Goal: Transaction & Acquisition: Purchase product/service

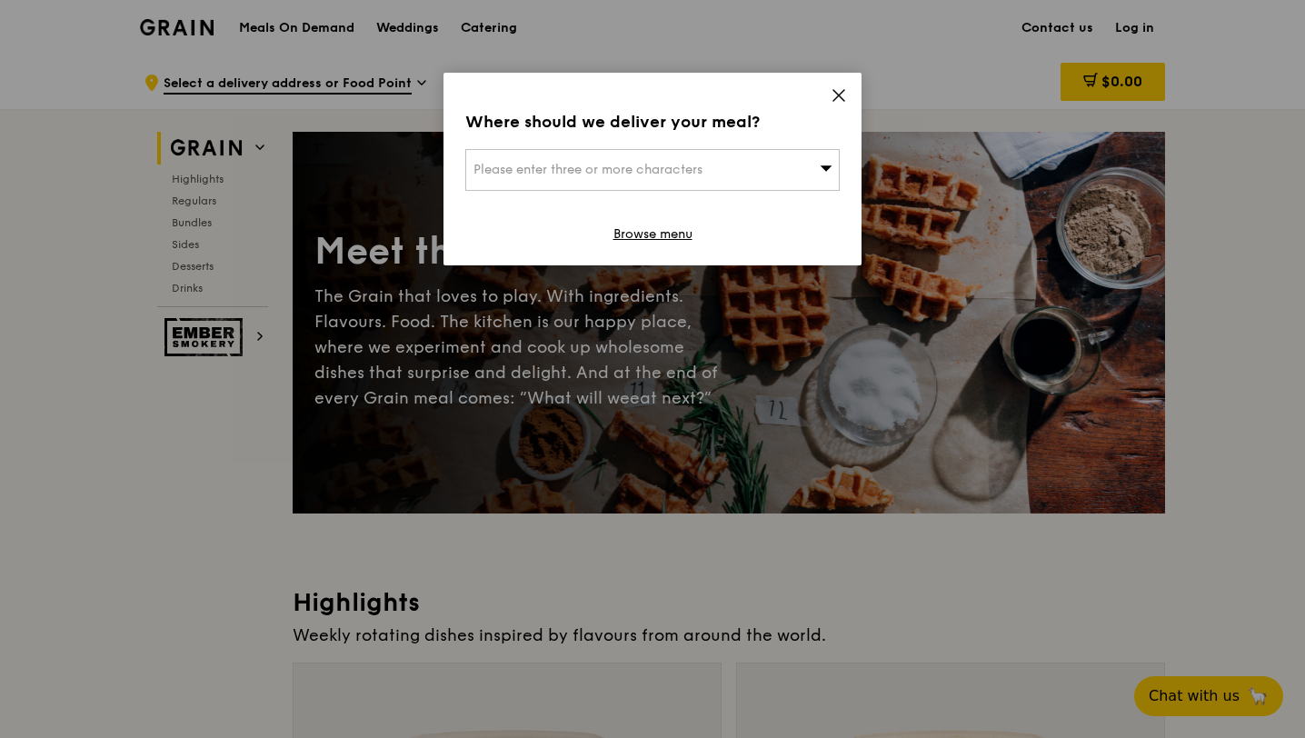
click at [786, 174] on div "Please enter three or more characters" at bounding box center [652, 170] width 374 height 42
paste input "529151"
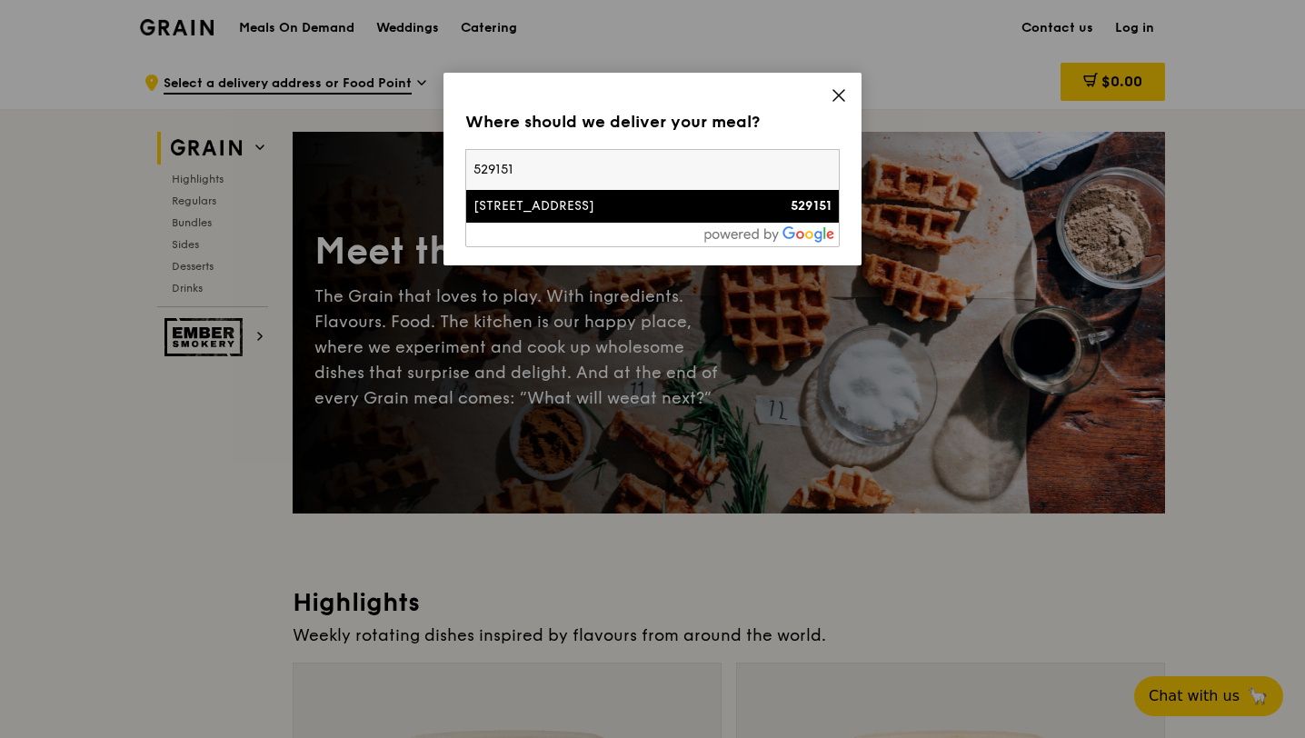
type input "529151"
click at [587, 214] on div "[STREET_ADDRESS]" at bounding box center [607, 206] width 269 height 18
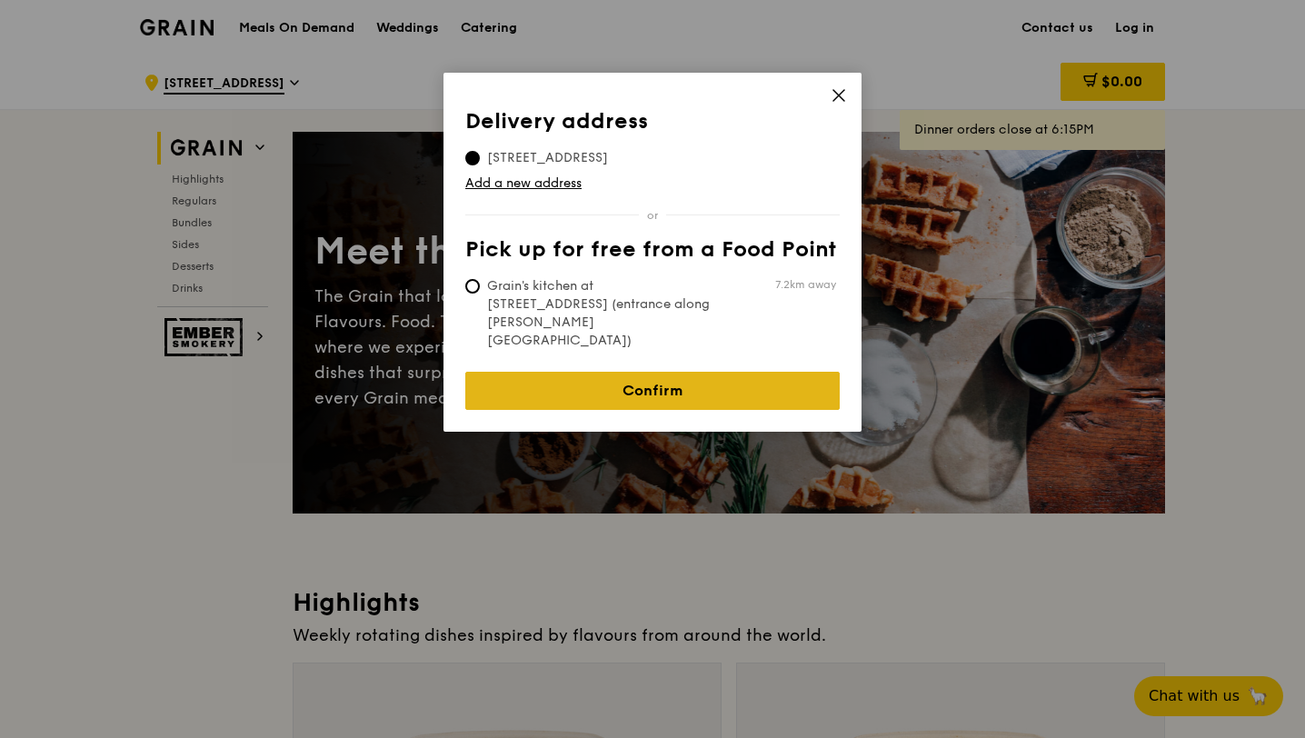
click at [702, 372] on link "Confirm" at bounding box center [652, 391] width 374 height 38
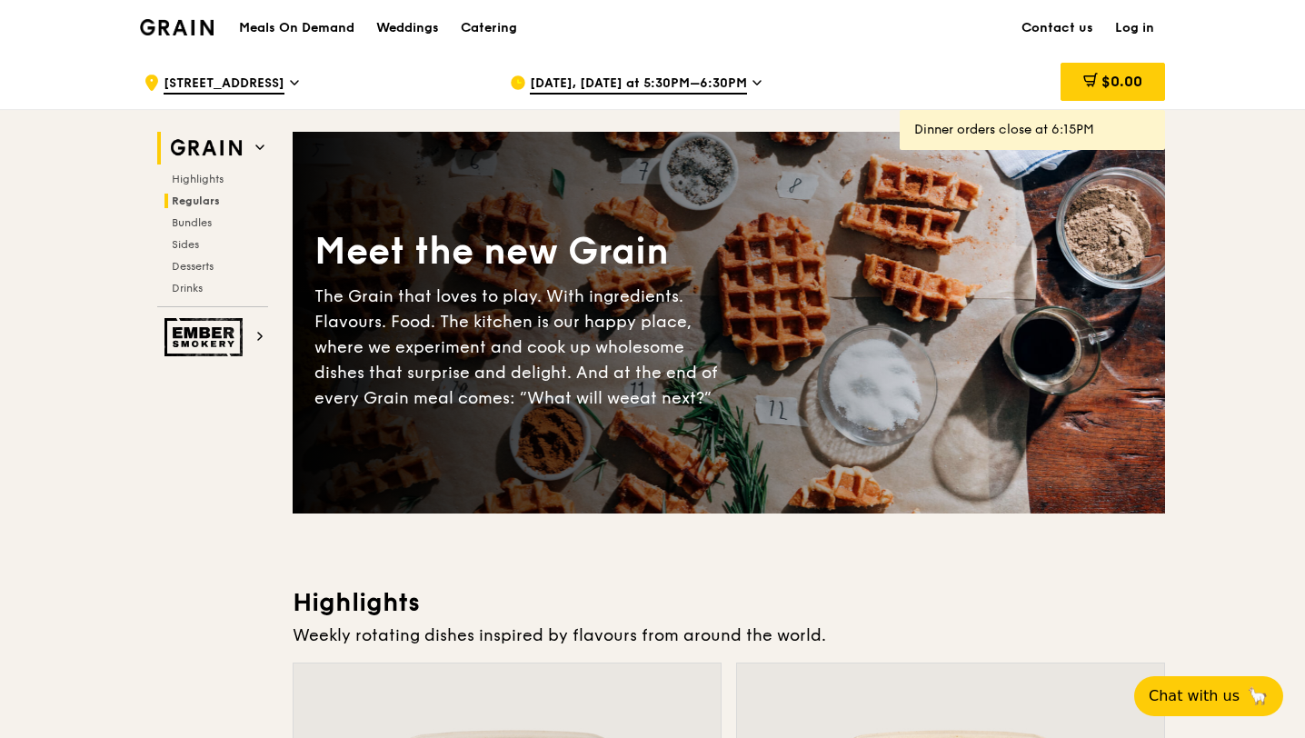
click at [204, 197] on span "Regulars" at bounding box center [196, 200] width 48 height 13
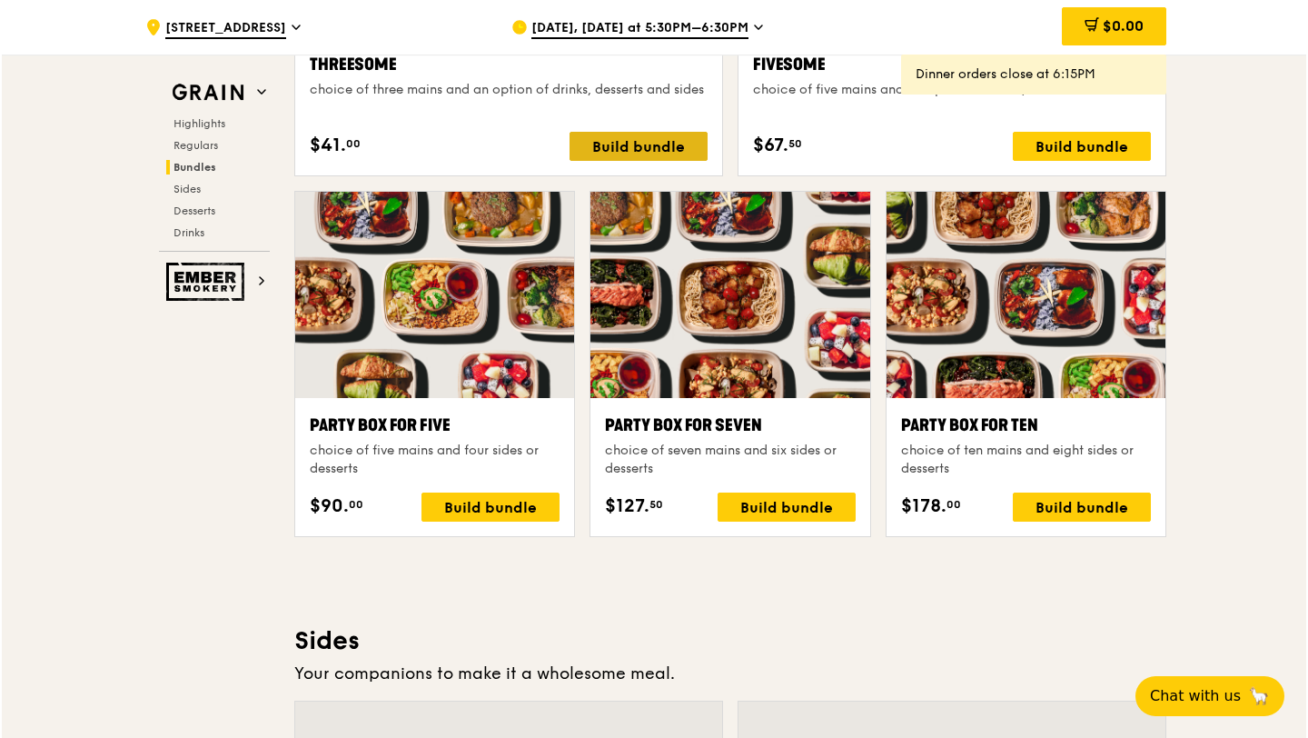
scroll to position [3497, 0]
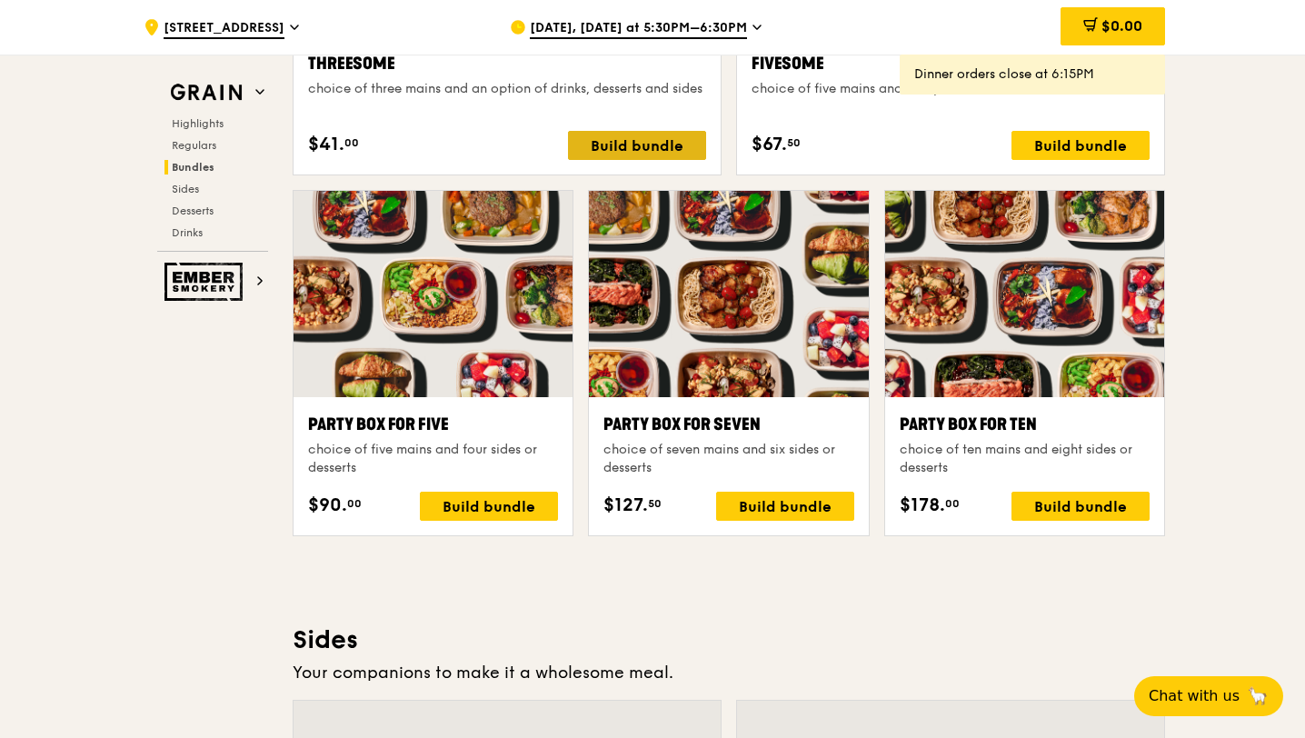
click at [655, 146] on div "Build bundle" at bounding box center [637, 145] width 138 height 29
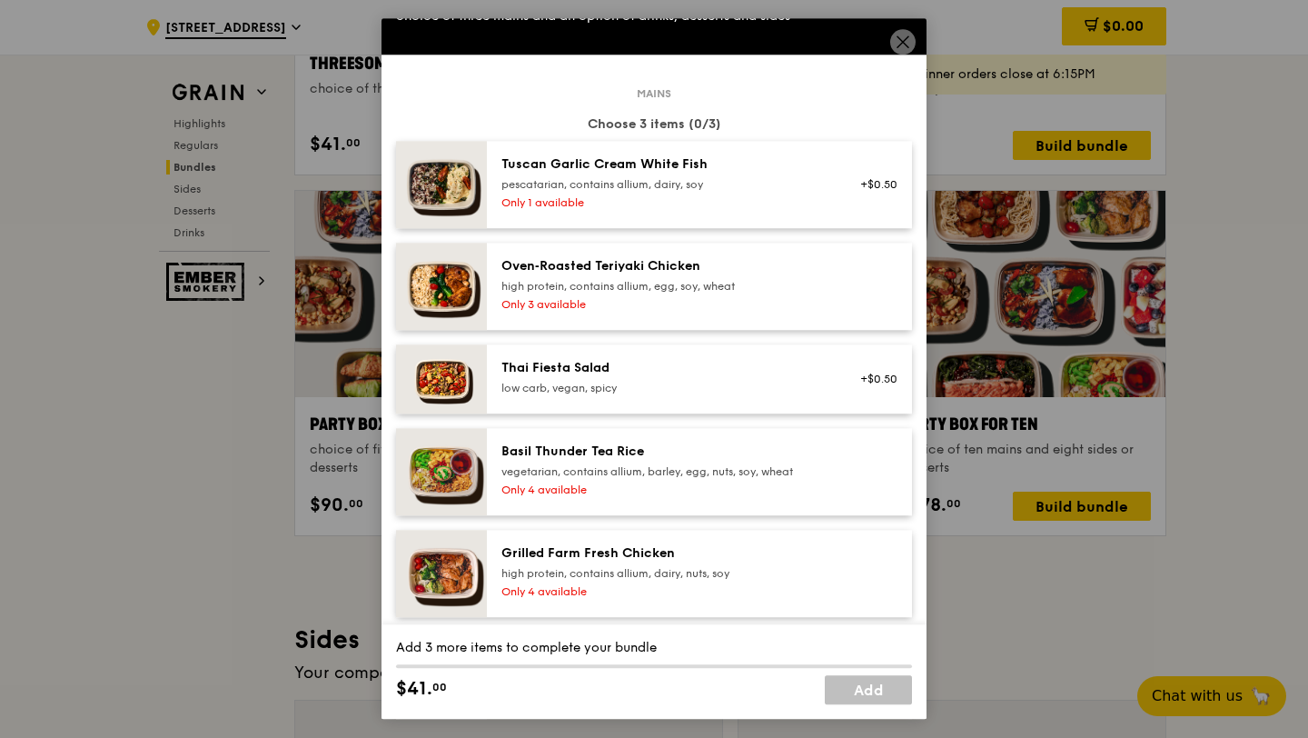
scroll to position [0, 0]
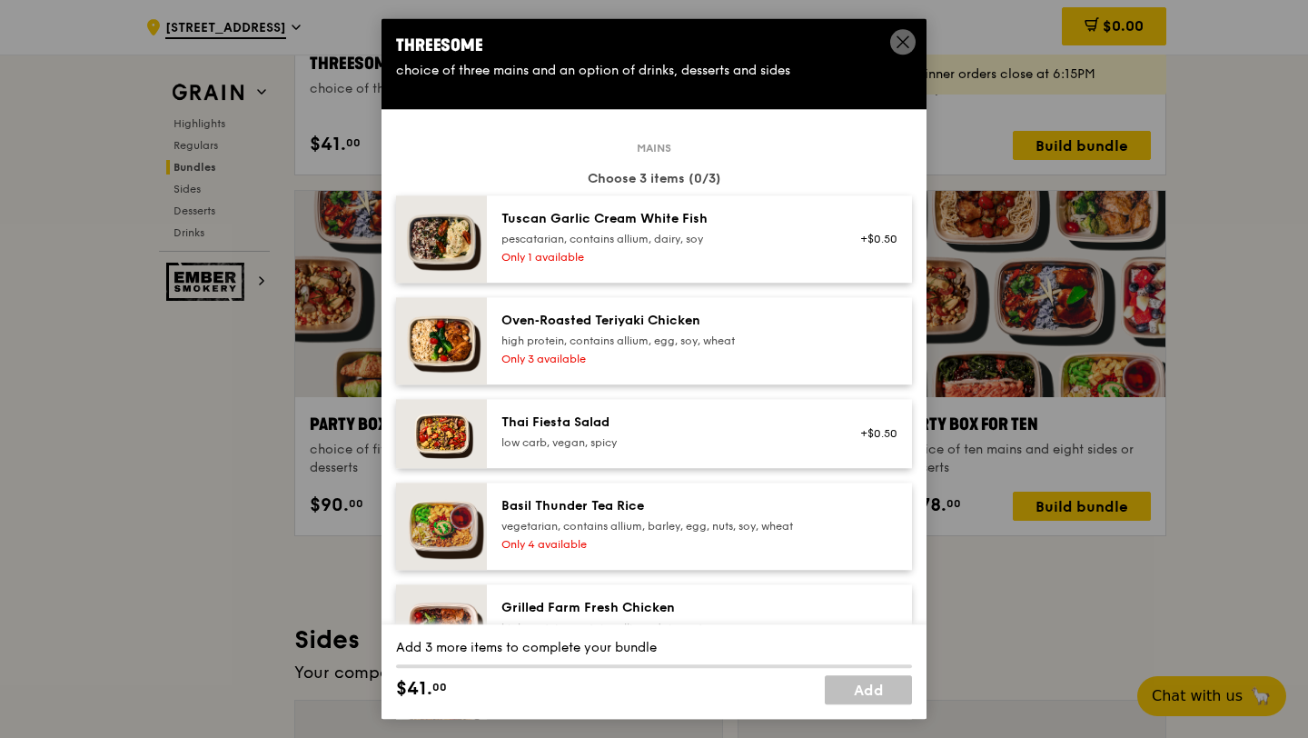
click at [811, 228] on div "Tuscan Garlic Cream White Fish pescatarian, contains allium, dairy, soy" at bounding box center [665, 228] width 326 height 36
click at [796, 334] on div "high protein, contains allium, egg, soy, wheat" at bounding box center [665, 340] width 326 height 15
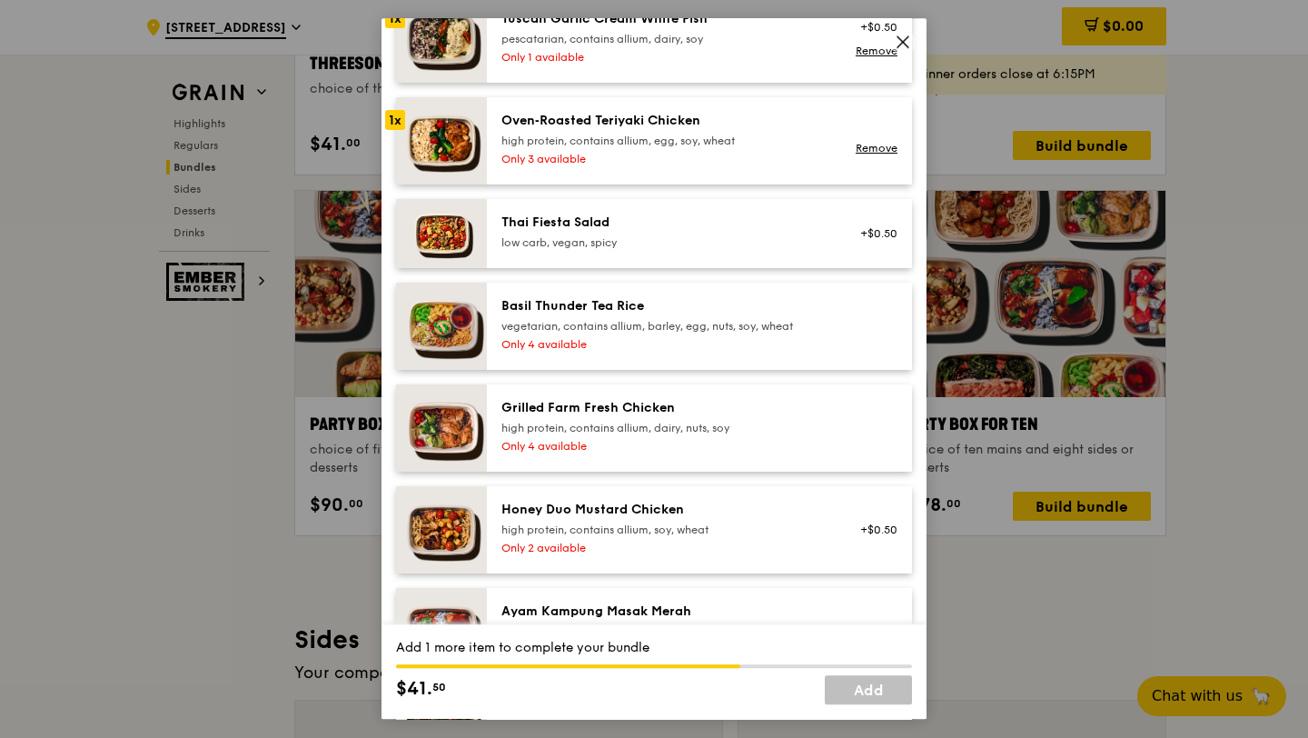
scroll to position [204, 0]
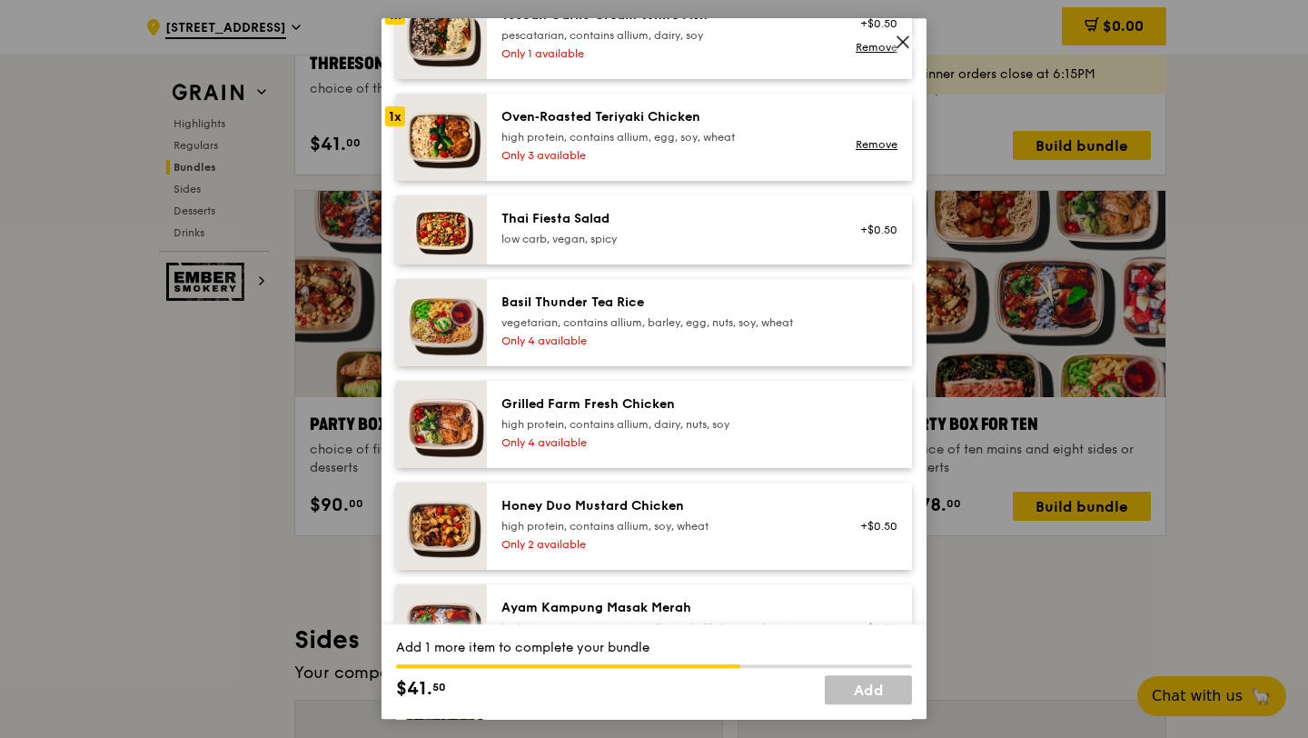
click at [787, 414] on div "Grilled Farm Fresh Chicken high protein, contains allium, dairy, nuts, soy" at bounding box center [665, 413] width 326 height 36
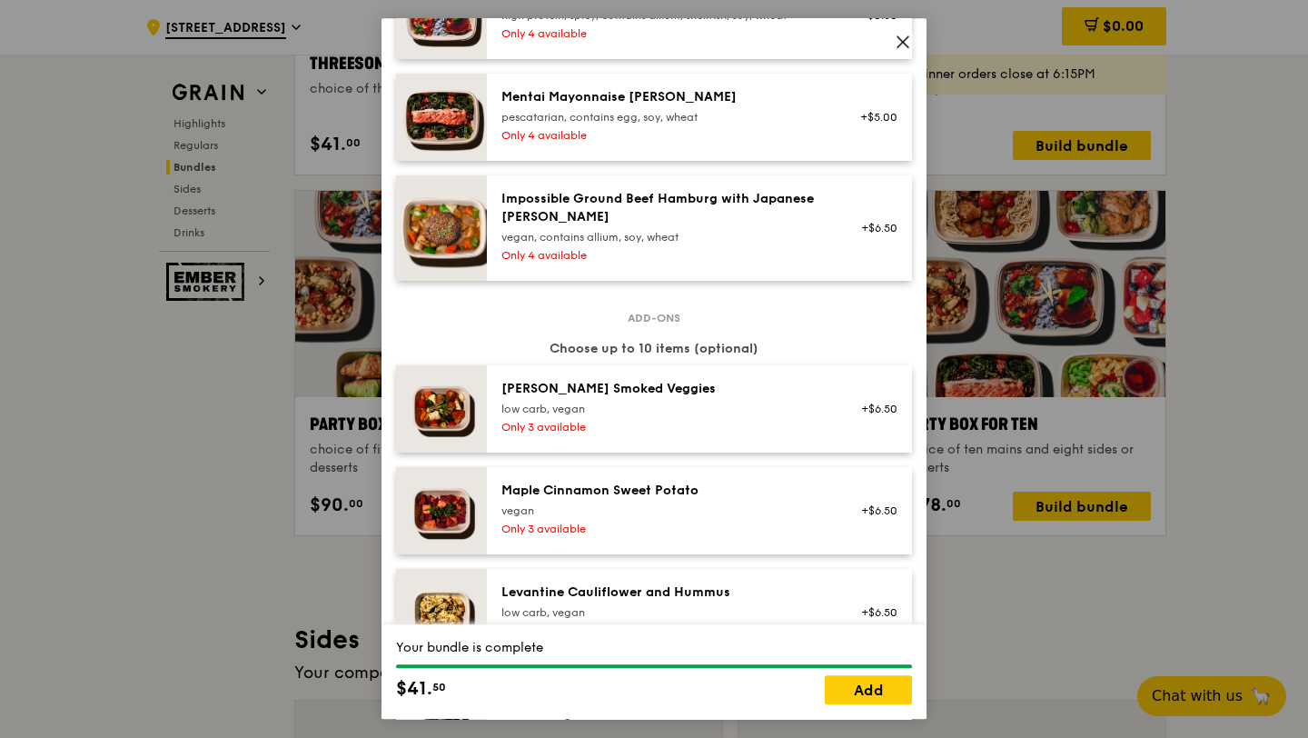
scroll to position [817, 0]
click at [866, 700] on link "Add" at bounding box center [868, 690] width 87 height 29
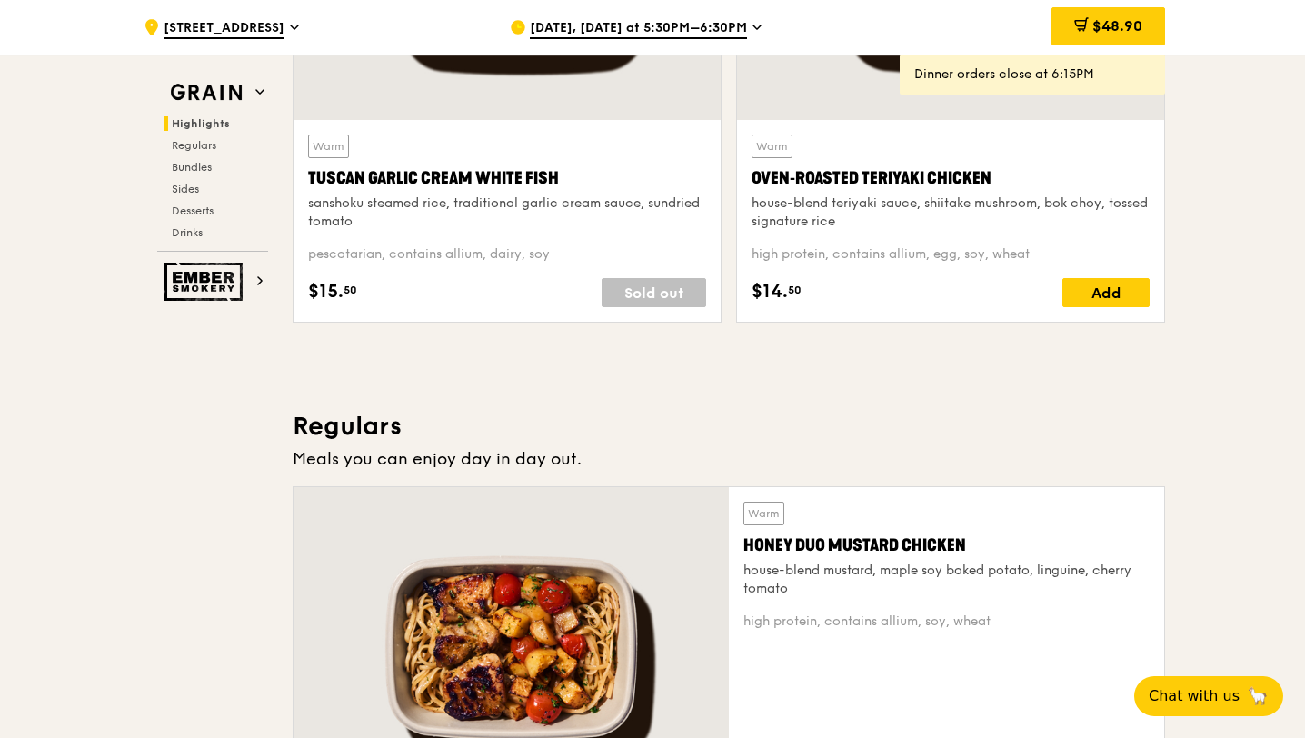
scroll to position [718, 0]
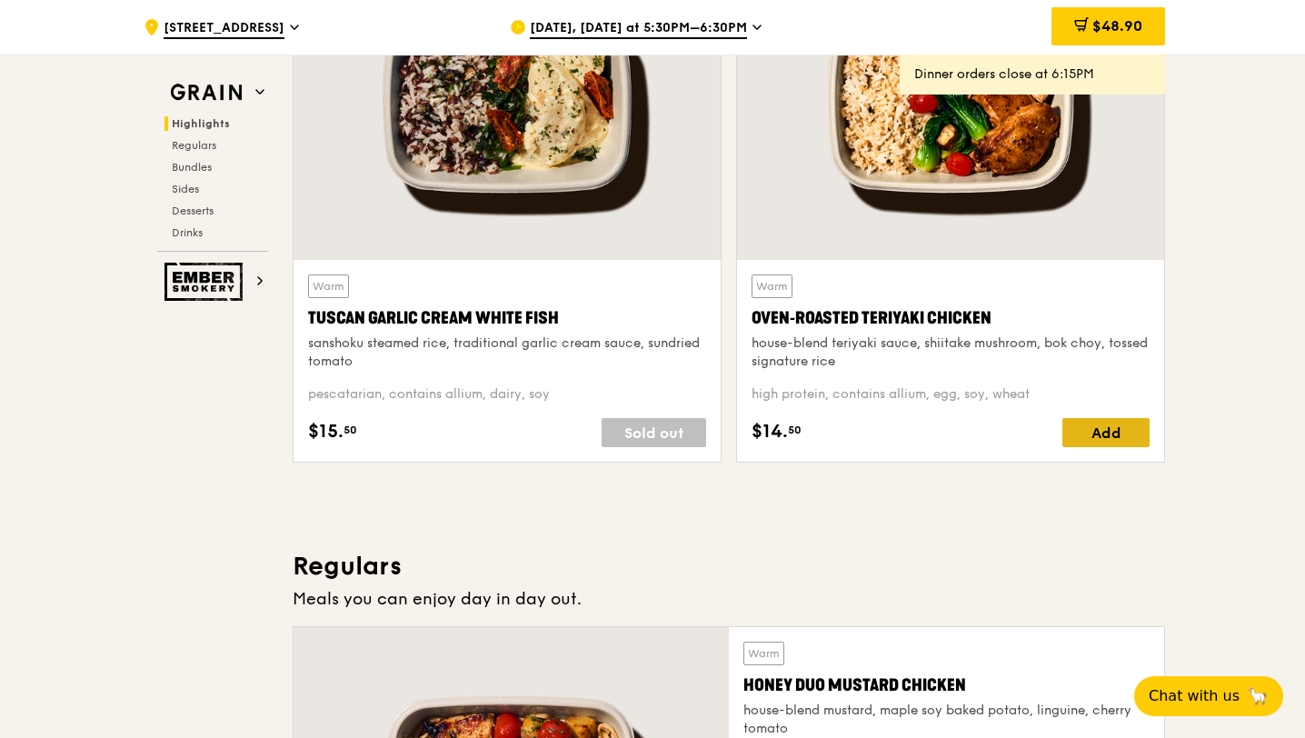
click at [1097, 439] on div "Add" at bounding box center [1105, 432] width 87 height 29
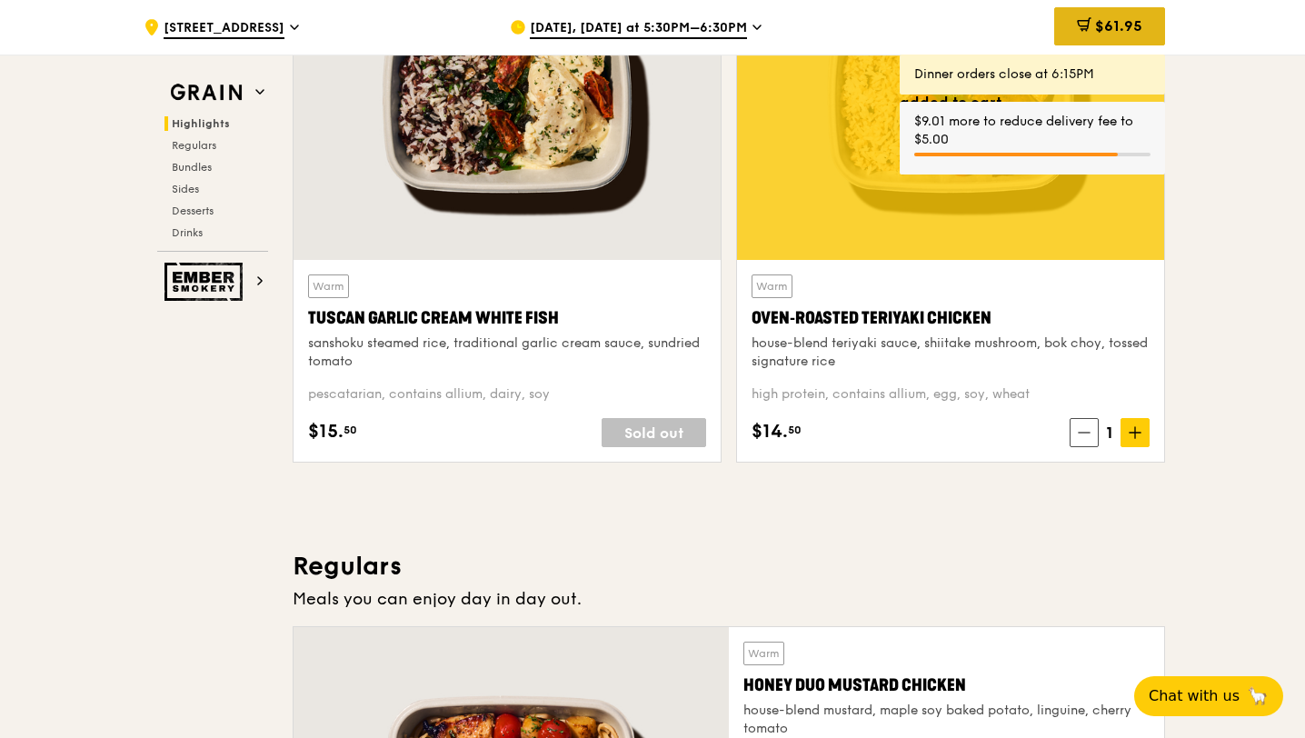
click at [1099, 35] on span "$61.95" at bounding box center [1118, 25] width 47 height 17
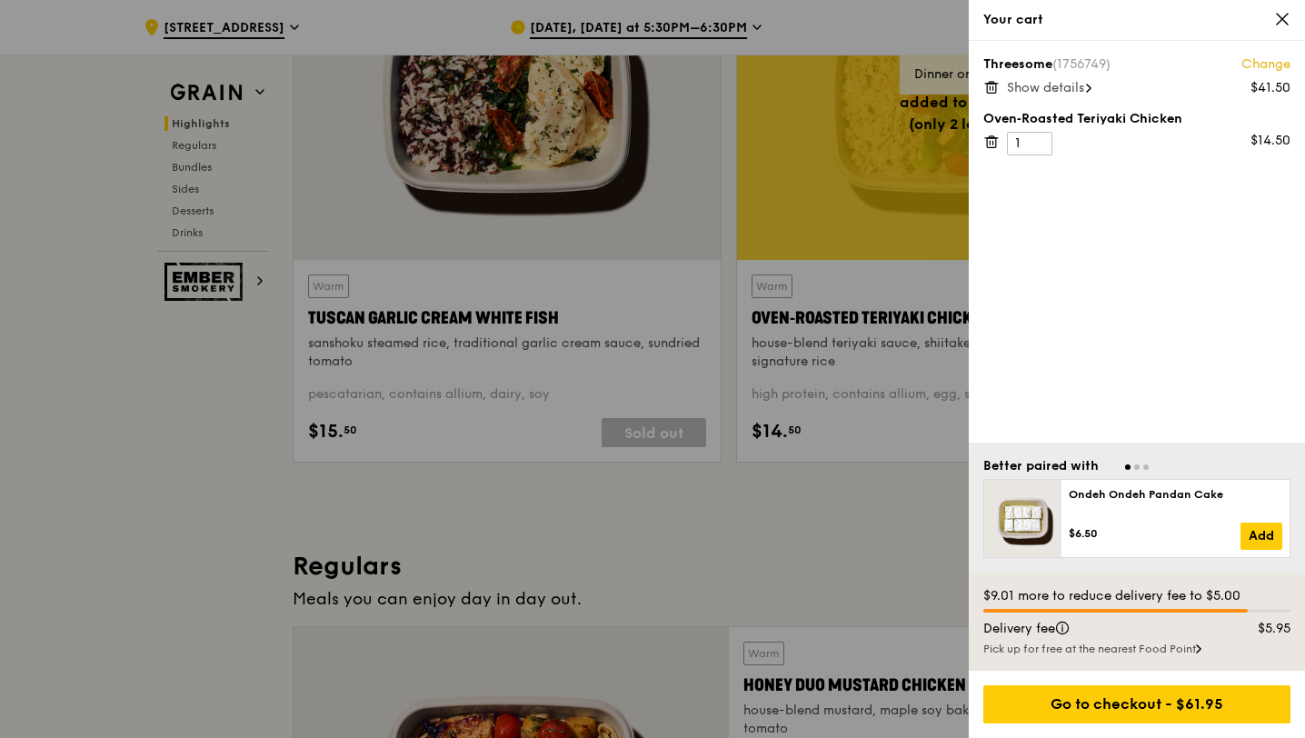
click at [1278, 31] on div "Your cart" at bounding box center [1137, 20] width 336 height 41
click at [1277, 22] on icon at bounding box center [1282, 19] width 16 height 16
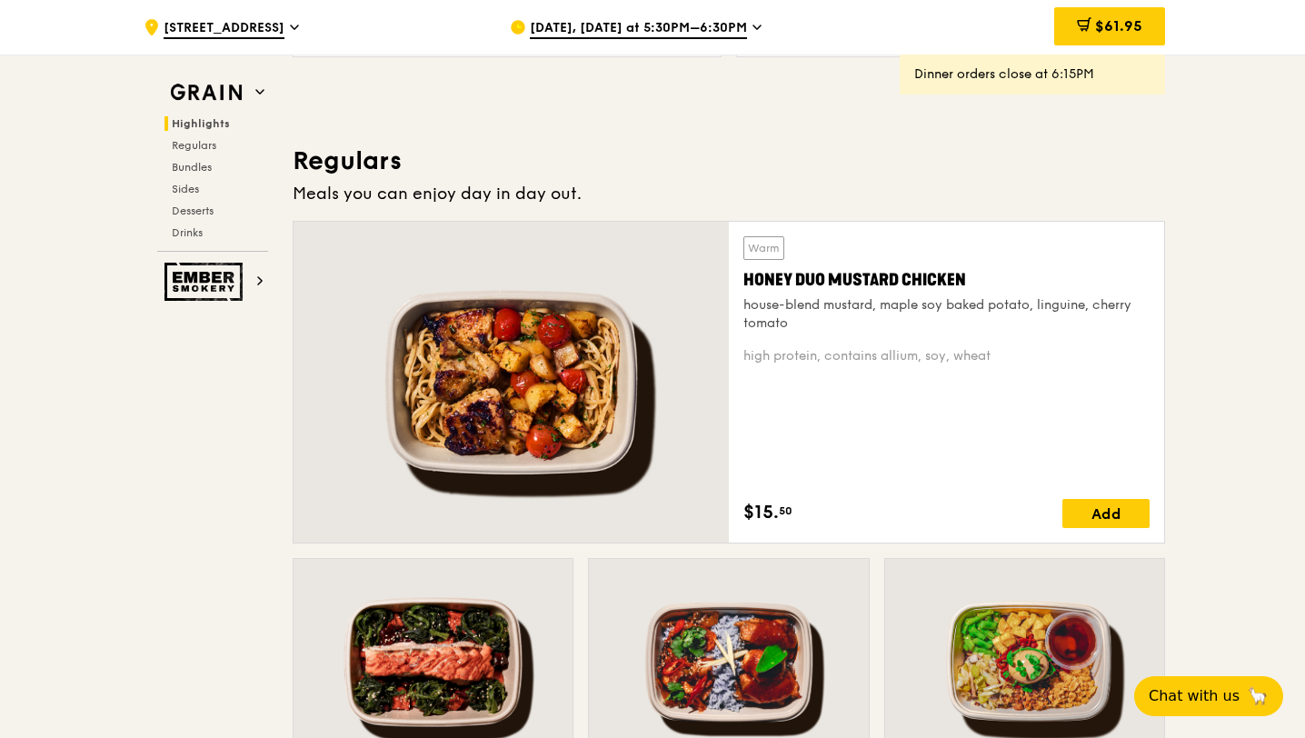
scroll to position [1201, 0]
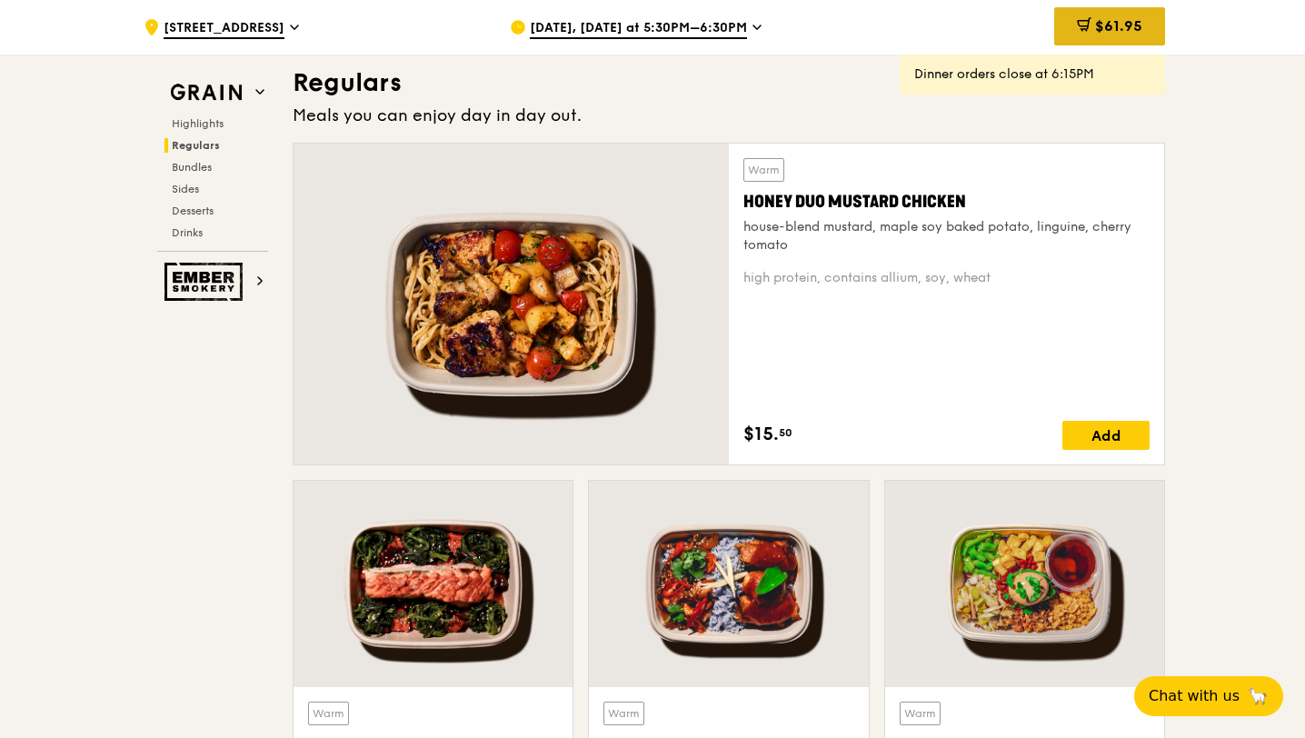
click at [1118, 35] on span "$61.95" at bounding box center [1118, 25] width 47 height 17
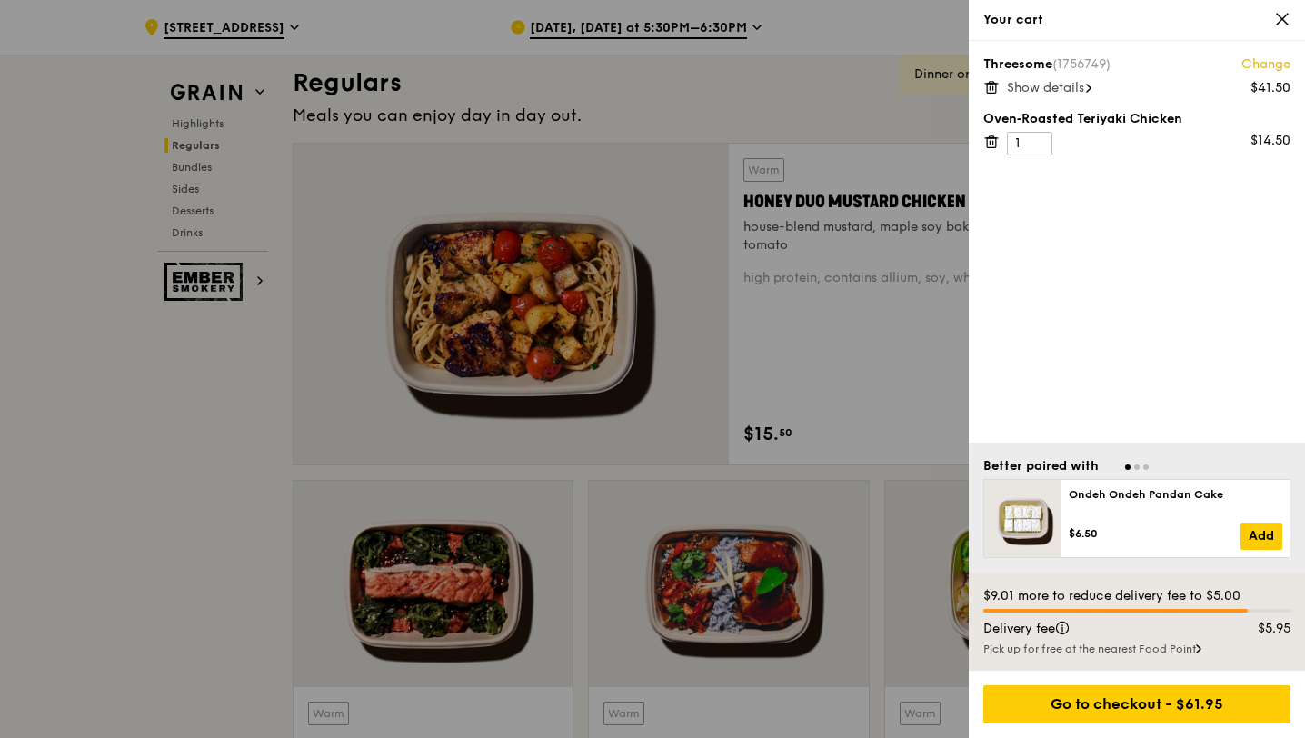
click at [988, 86] on icon at bounding box center [991, 87] width 16 height 16
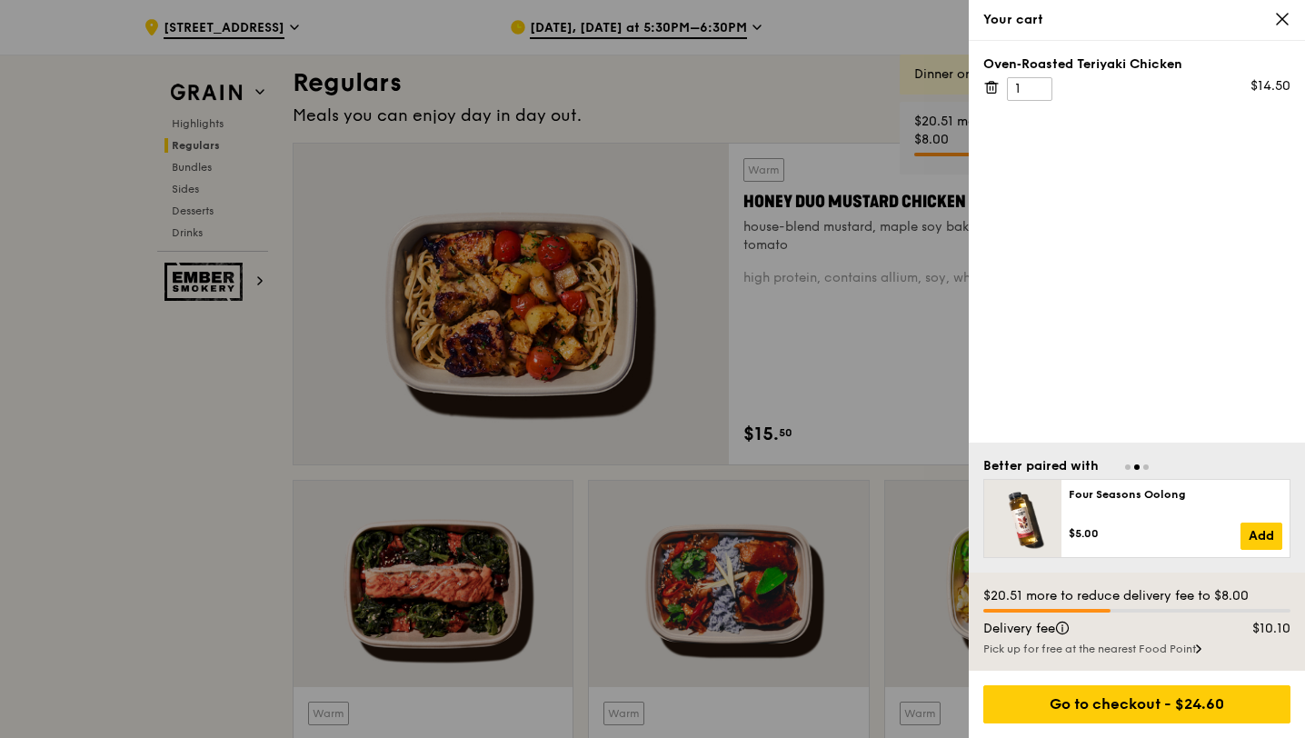
click at [993, 84] on icon at bounding box center [991, 87] width 16 height 16
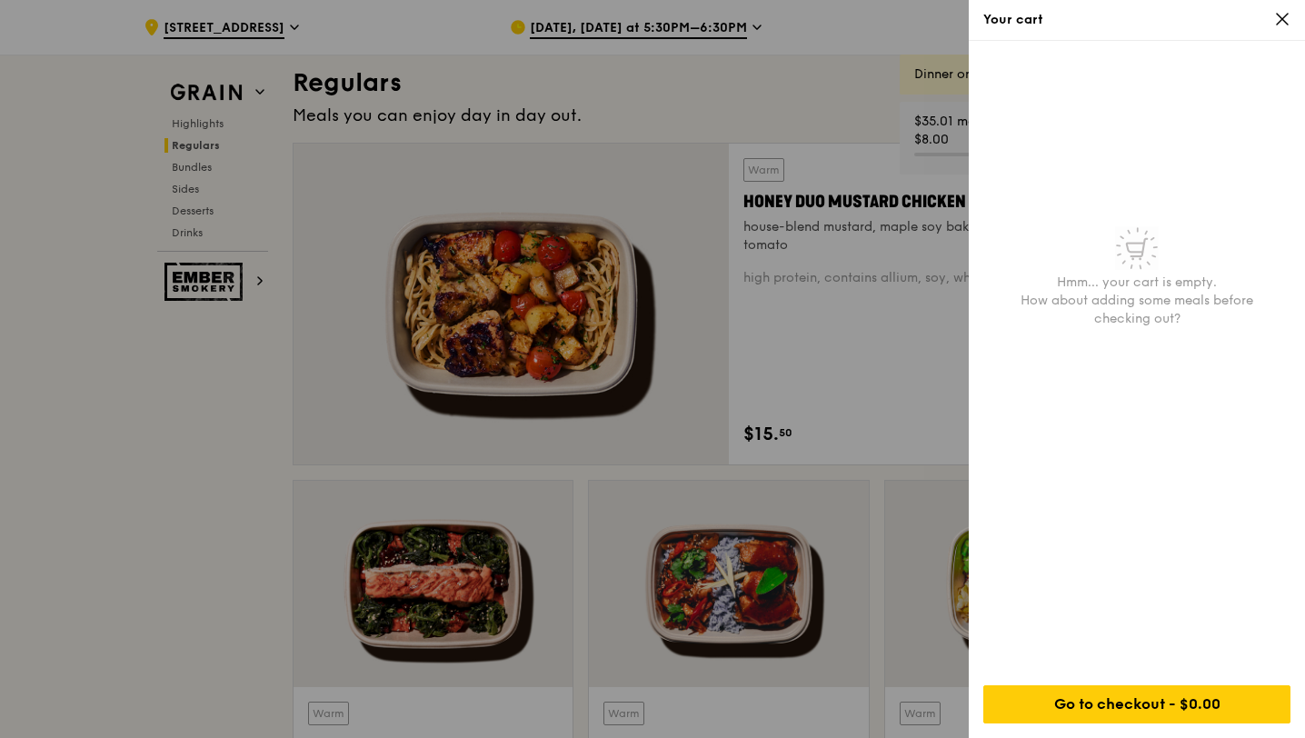
click at [750, 112] on div at bounding box center [652, 369] width 1305 height 738
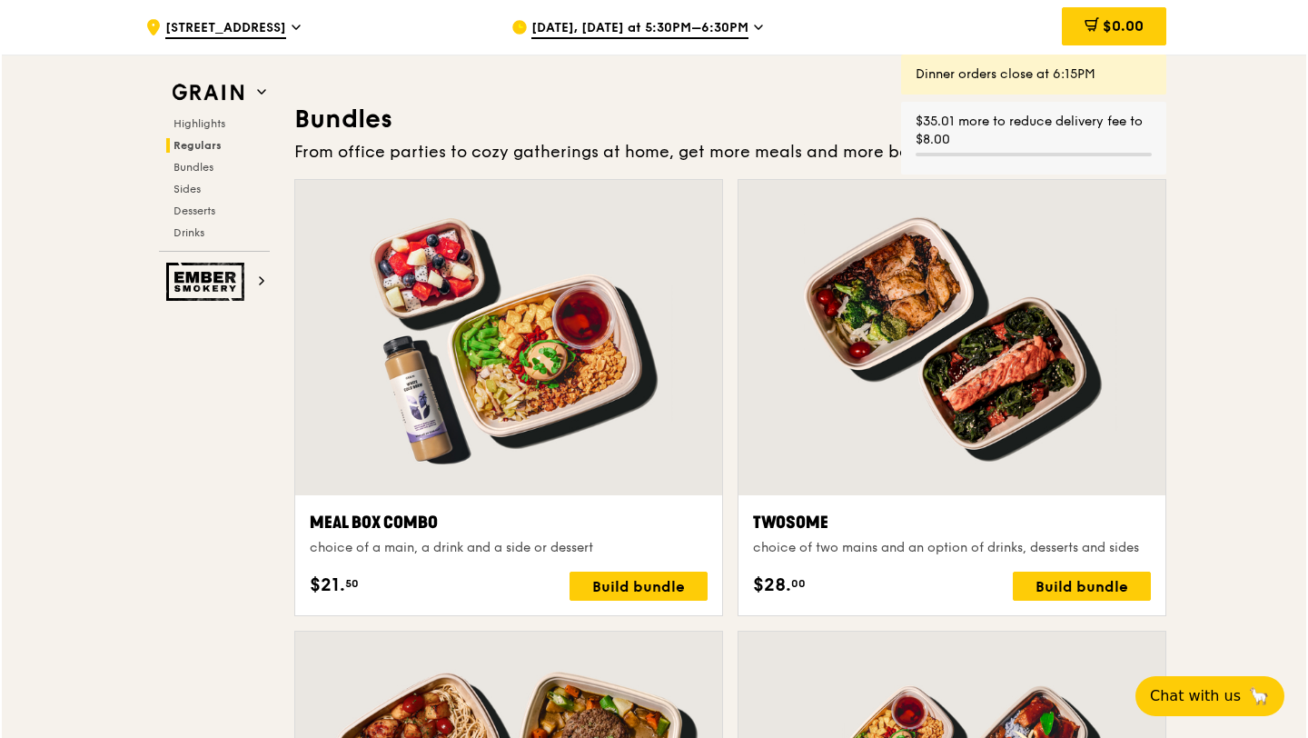
scroll to position [2764, 0]
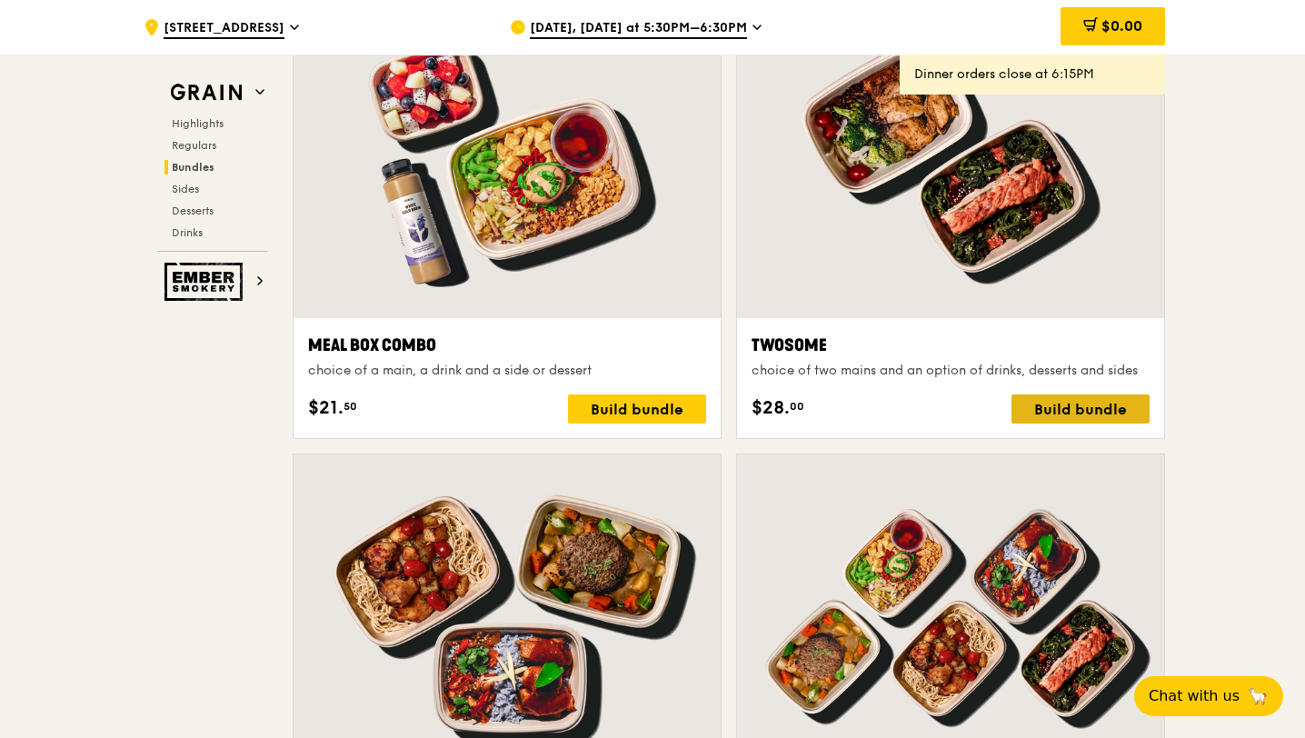
click at [1106, 410] on div "Build bundle" at bounding box center [1080, 408] width 138 height 29
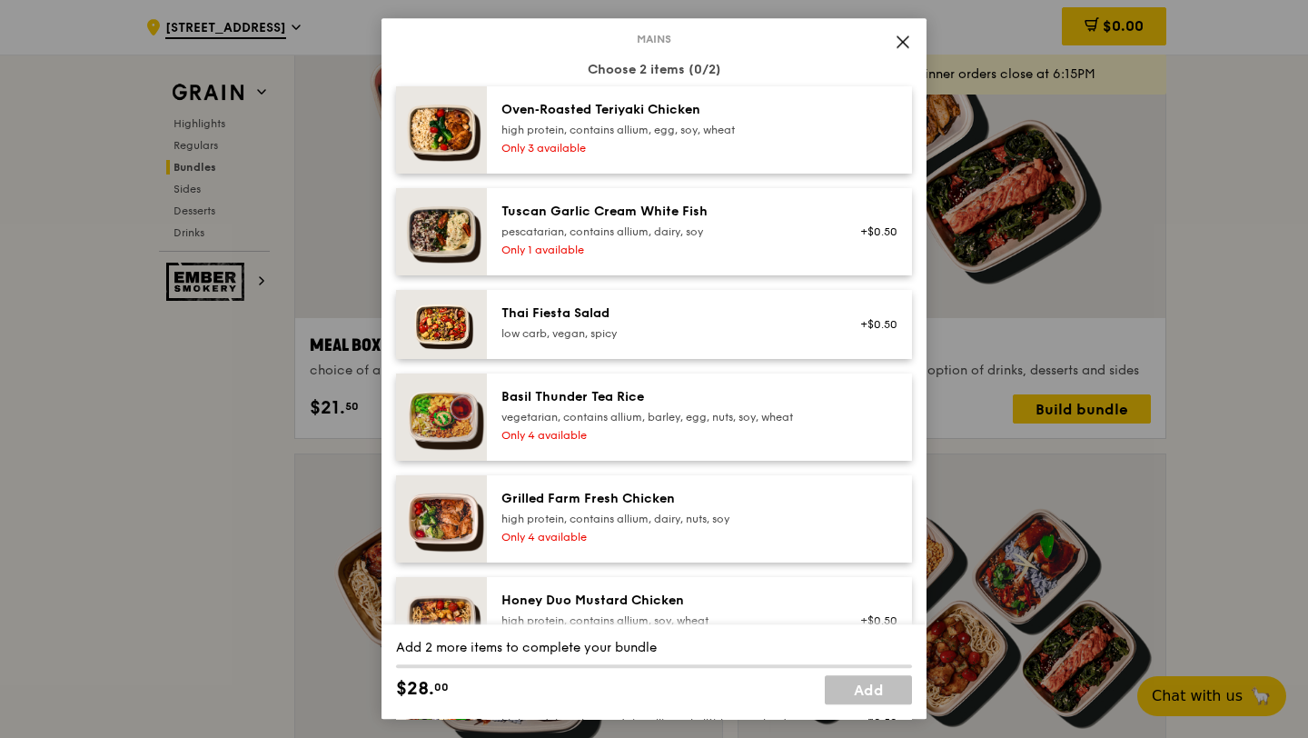
scroll to position [0, 0]
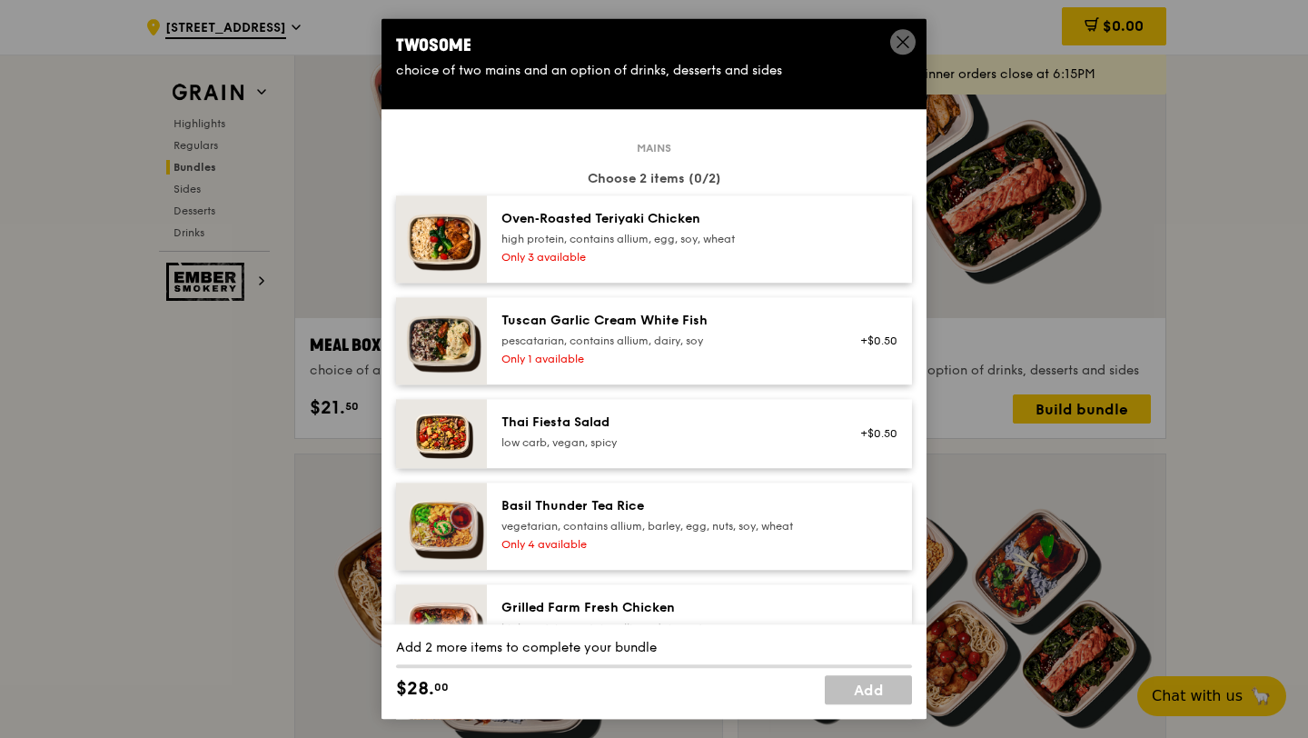
click at [781, 332] on div "Tuscan Garlic Cream White Fish pescatarian, contains allium, dairy, soy" at bounding box center [665, 330] width 326 height 36
click at [749, 343] on div "pescatarian, contains allium, dairy, soy" at bounding box center [665, 340] width 326 height 15
click at [765, 252] on div "Only 3 available" at bounding box center [665, 257] width 326 height 15
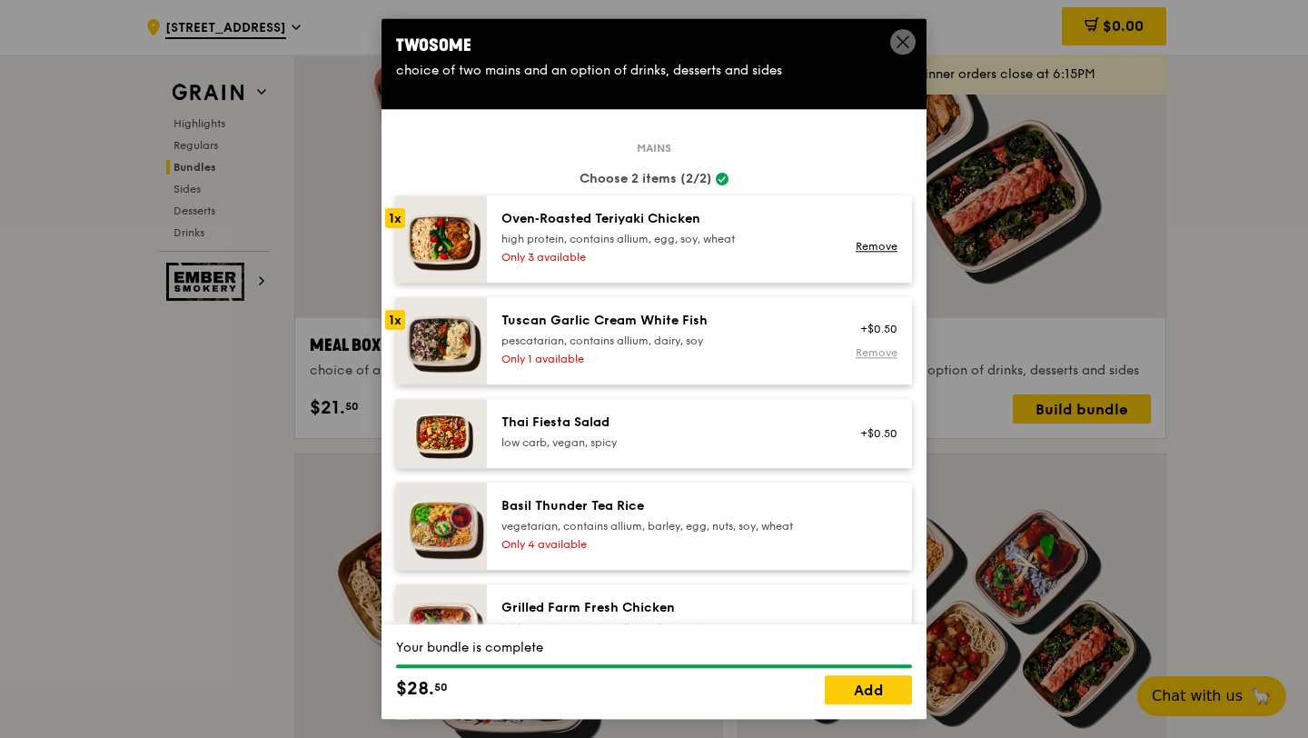
click at [878, 353] on link "Remove" at bounding box center [877, 353] width 42 height 13
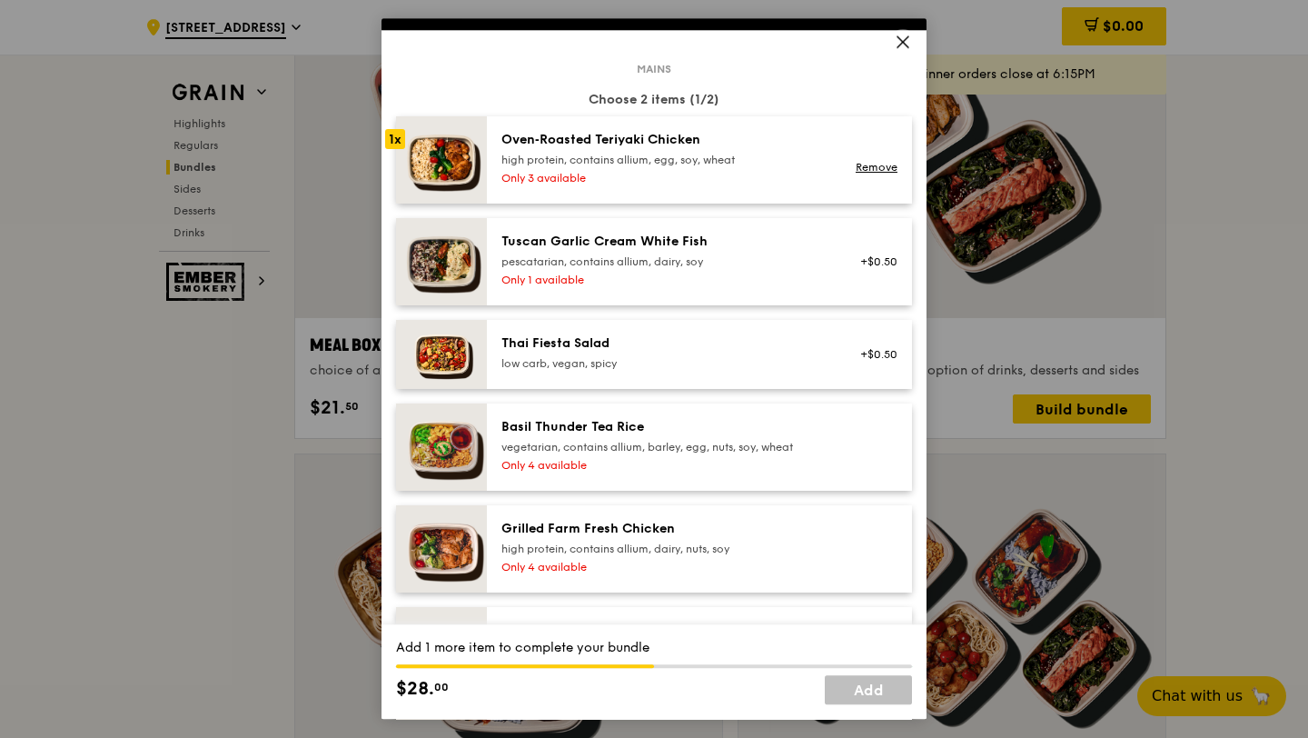
scroll to position [112, 0]
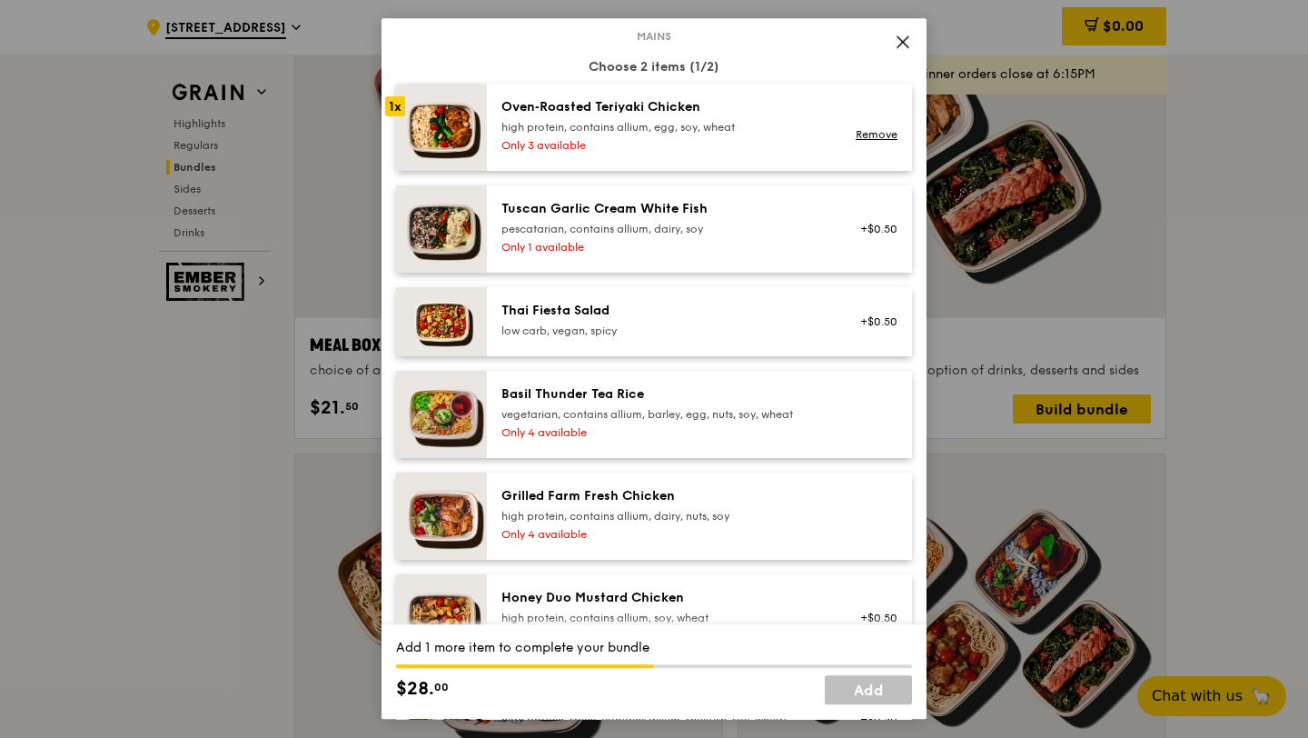
click at [849, 512] on div at bounding box center [874, 516] width 70 height 58
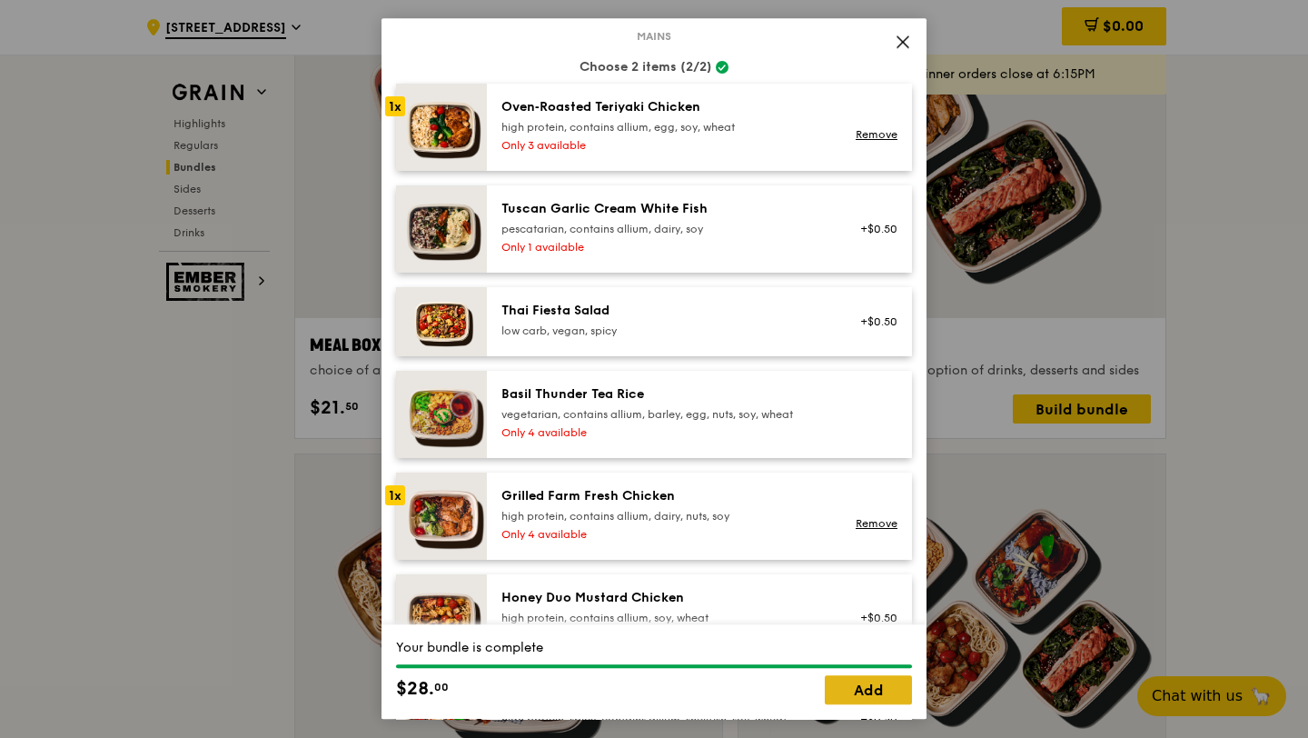
click at [878, 685] on link "Add" at bounding box center [868, 690] width 87 height 29
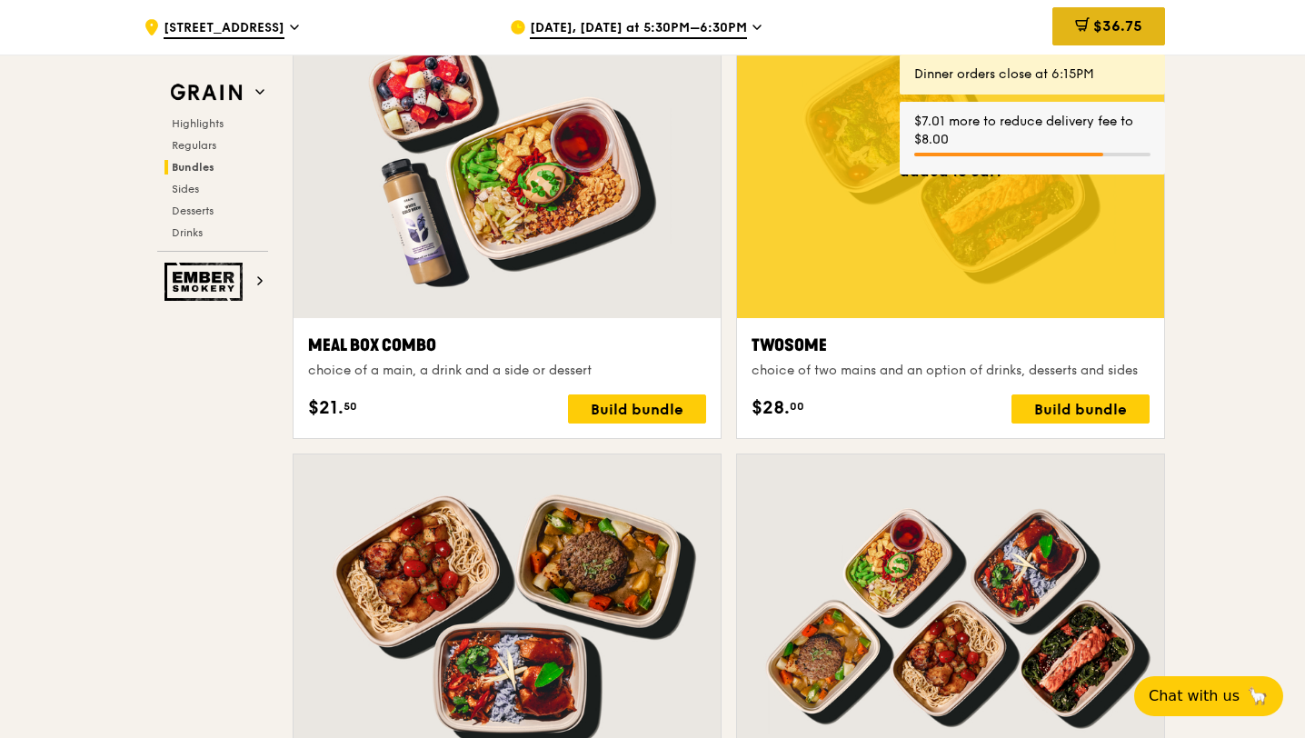
click at [1080, 30] on icon at bounding box center [1080, 30] width 0 height 0
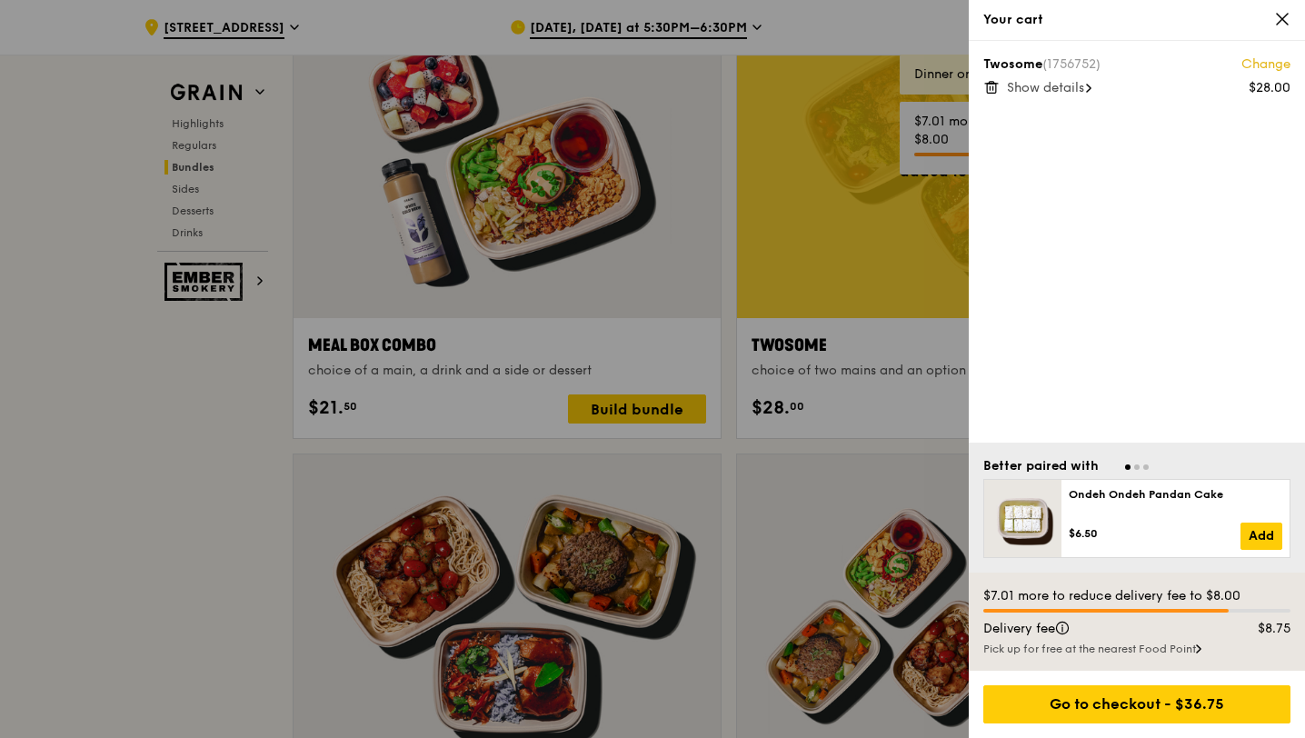
click at [832, 238] on div at bounding box center [652, 369] width 1305 height 738
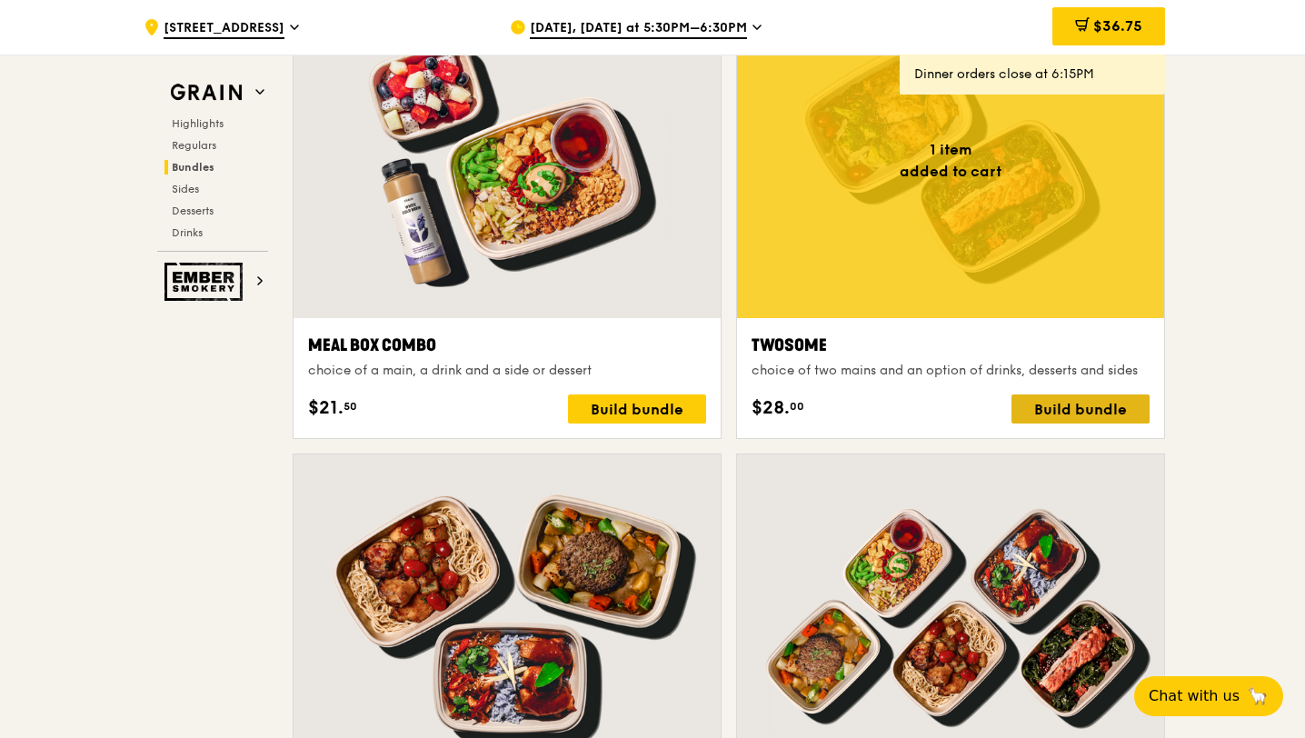
click at [1104, 405] on div "Build bundle" at bounding box center [1080, 408] width 138 height 29
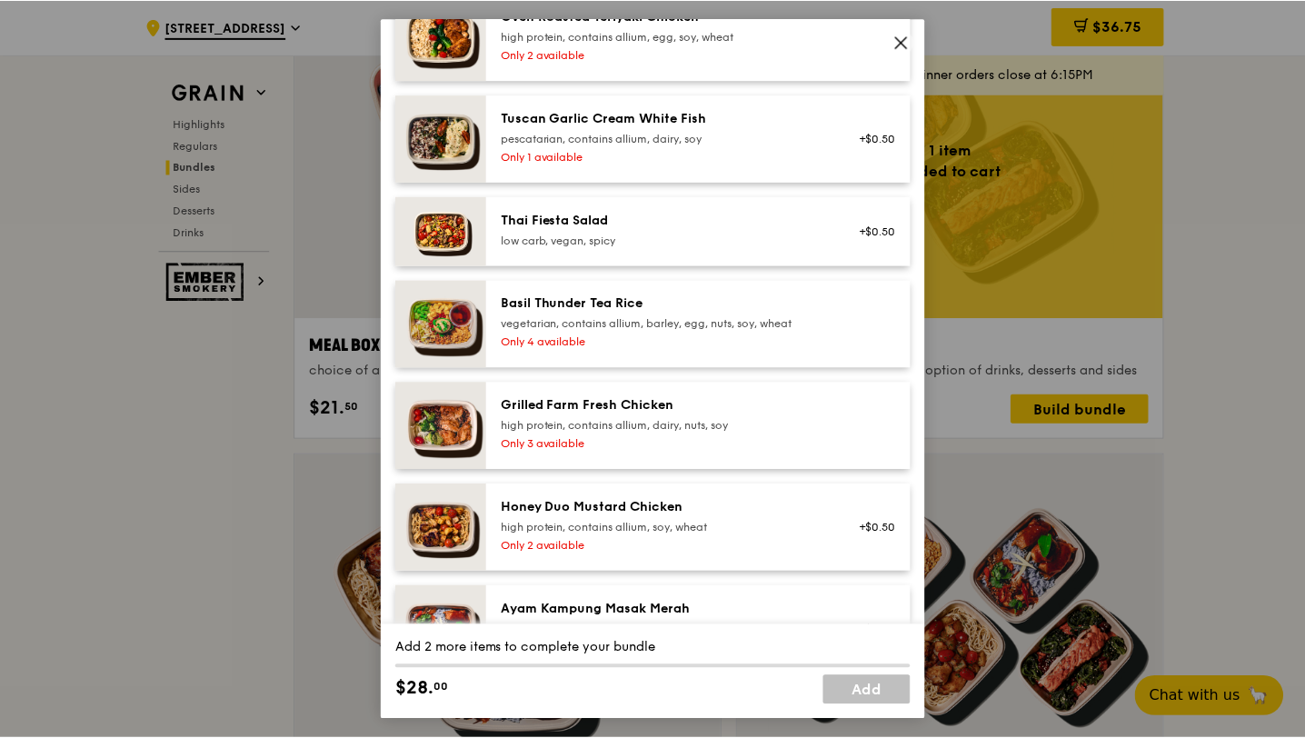
scroll to position [208, 0]
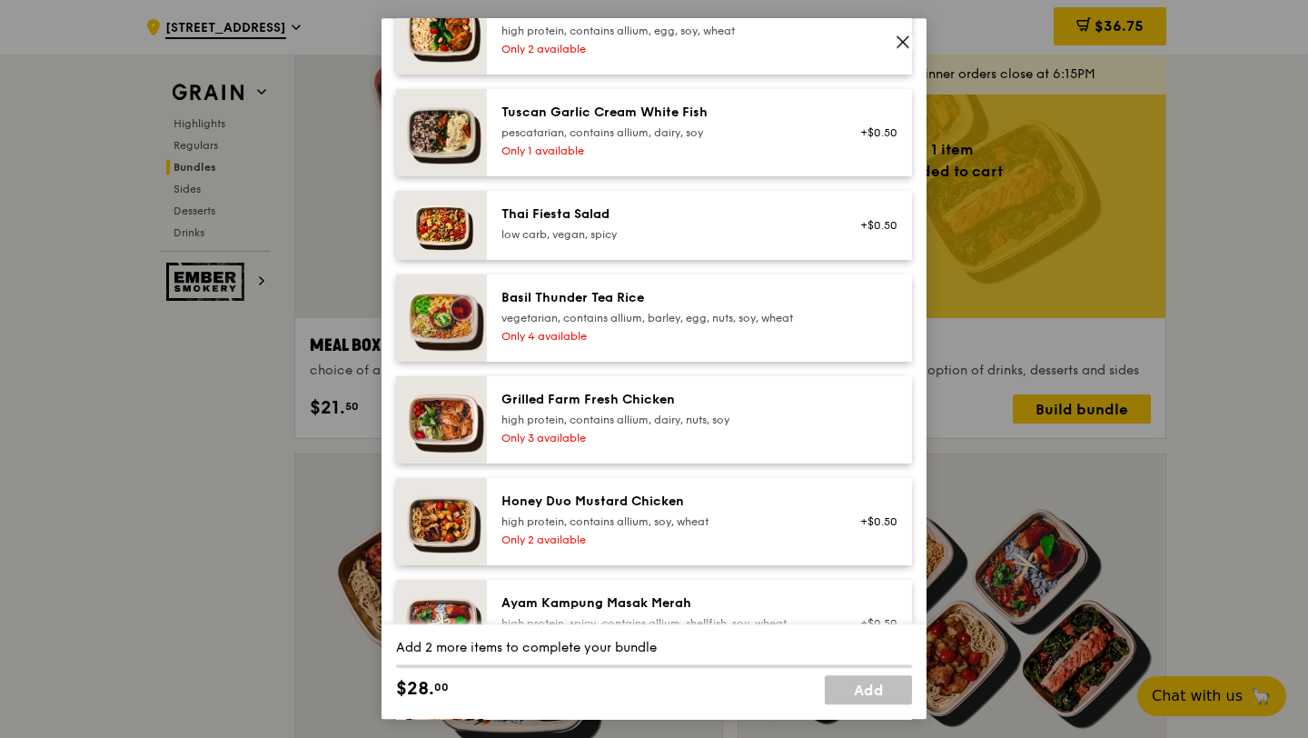
drag, startPoint x: 778, startPoint y: 435, endPoint x: 781, endPoint y: 447, distance: 12.4
click at [778, 435] on div "Only 3 available" at bounding box center [665, 438] width 326 height 15
click at [814, 532] on div "Only 2 available" at bounding box center [665, 539] width 326 height 15
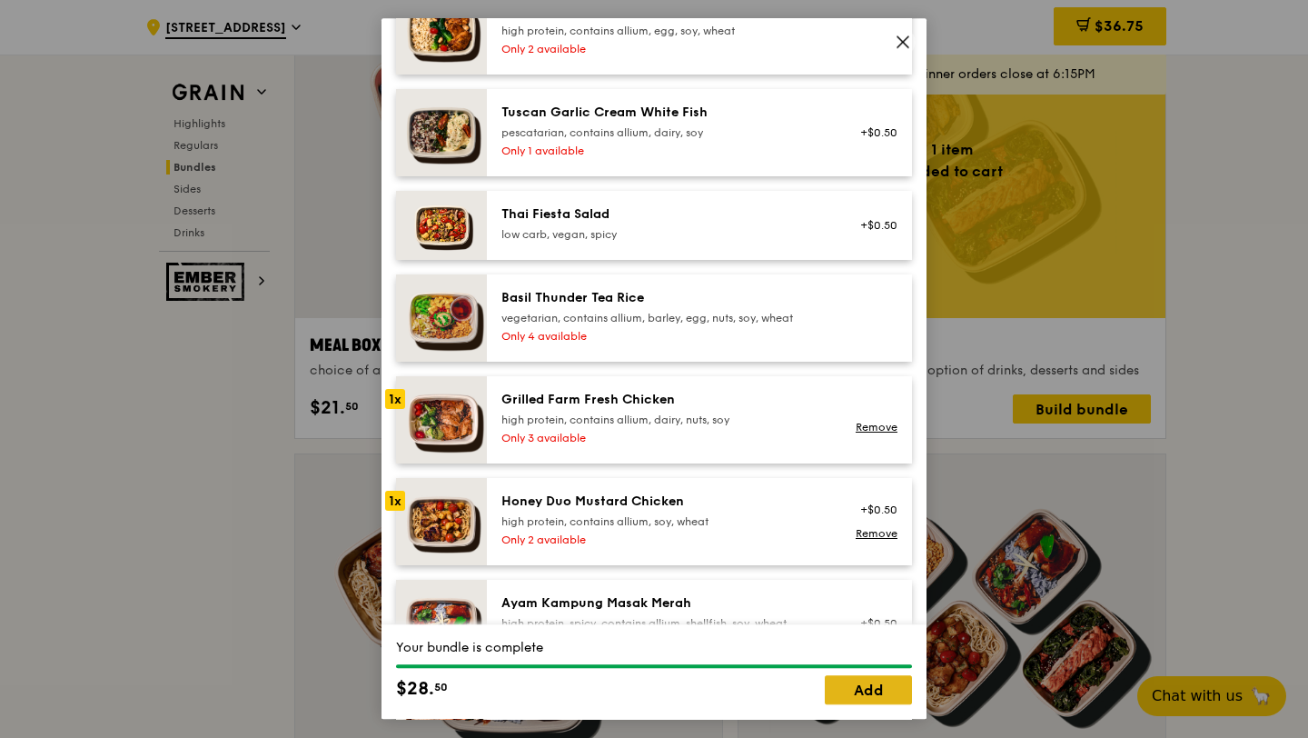
click at [891, 686] on link "Add" at bounding box center [868, 690] width 87 height 29
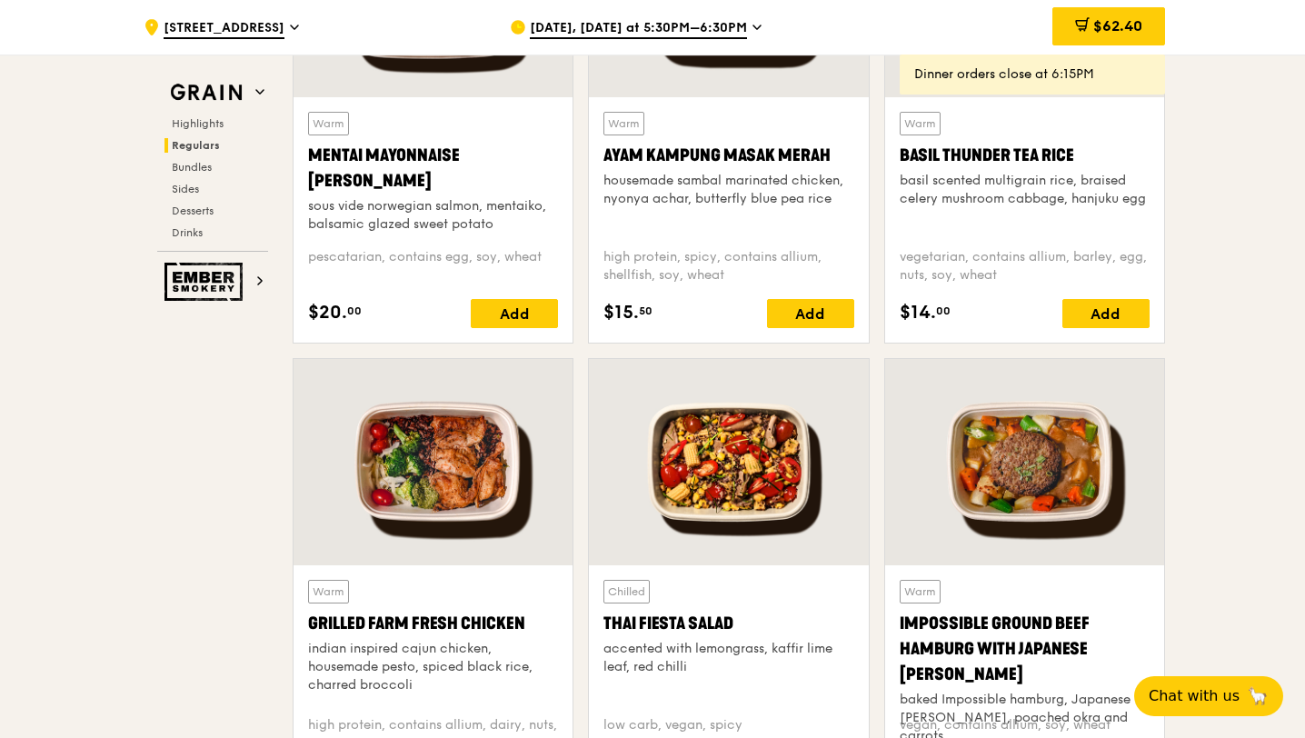
scroll to position [1455, 0]
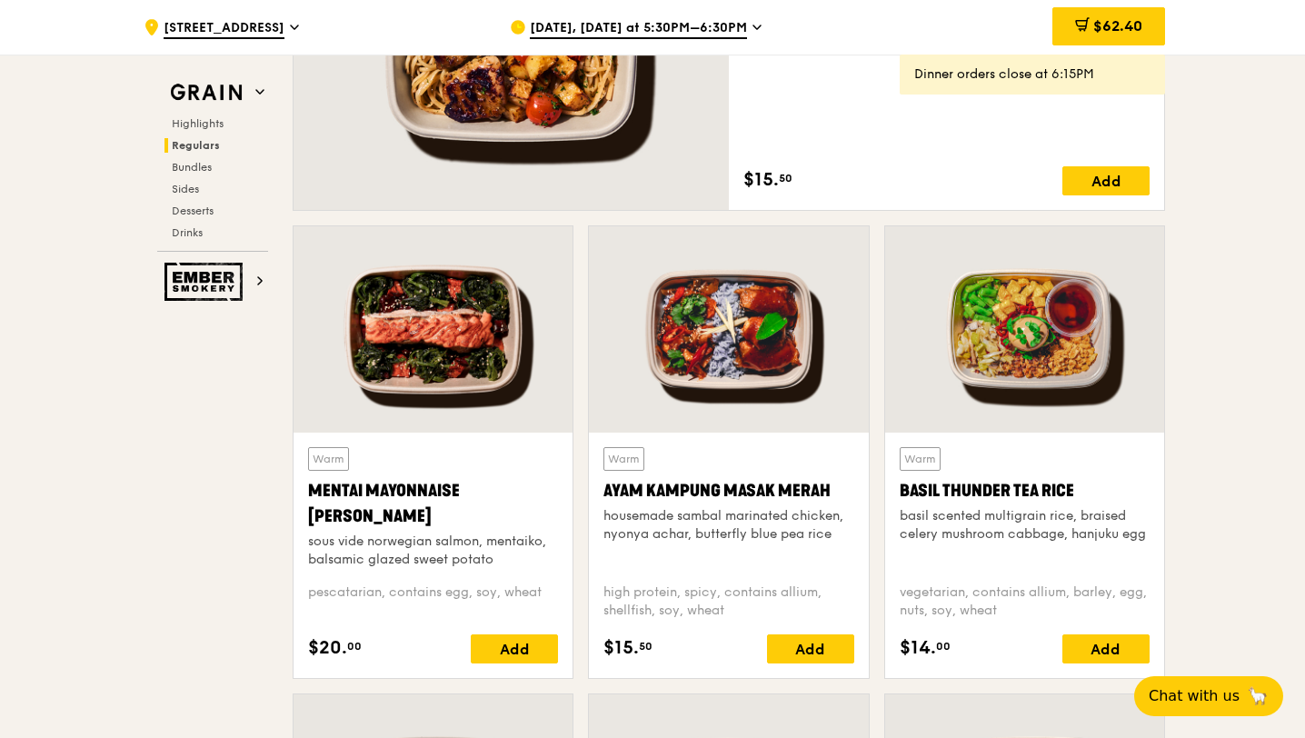
click at [714, 16] on div "[DATE], [DATE] at 5:30PM–6:30PM" at bounding box center [678, 27] width 337 height 55
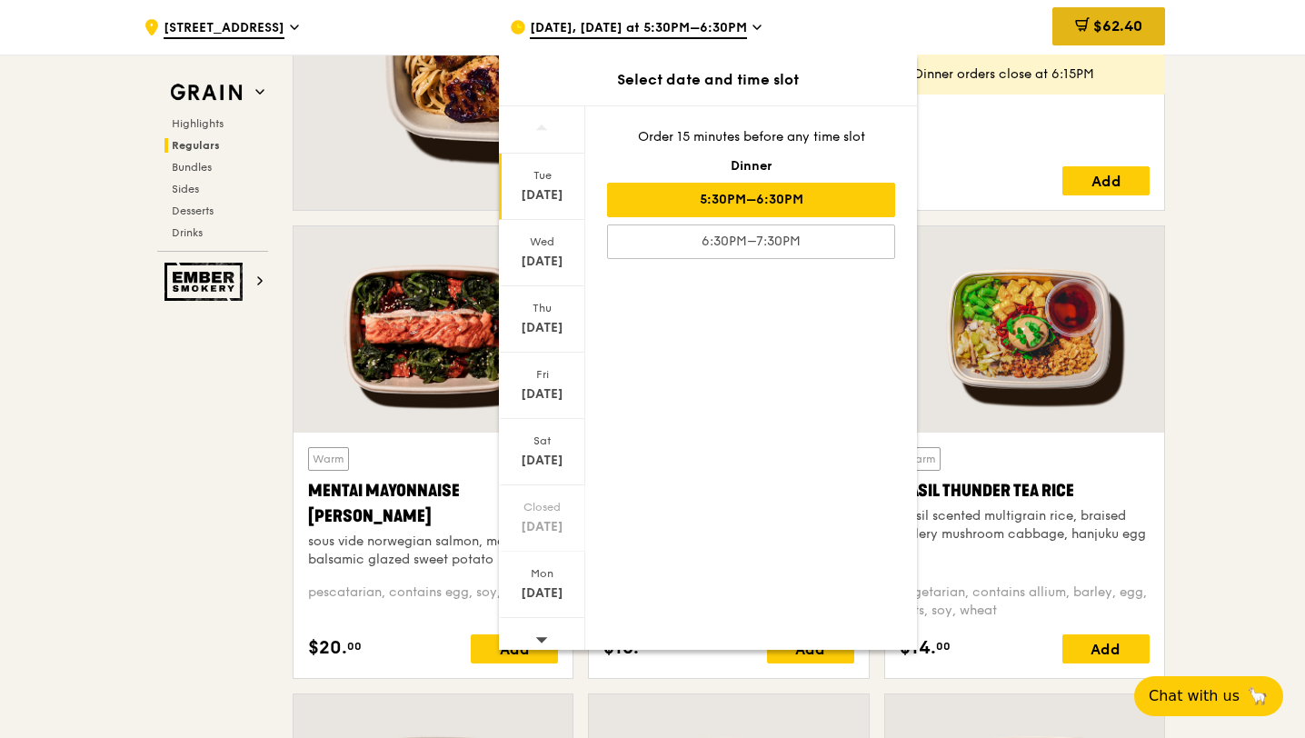
click at [1068, 12] on div "$62.40" at bounding box center [1108, 26] width 113 height 38
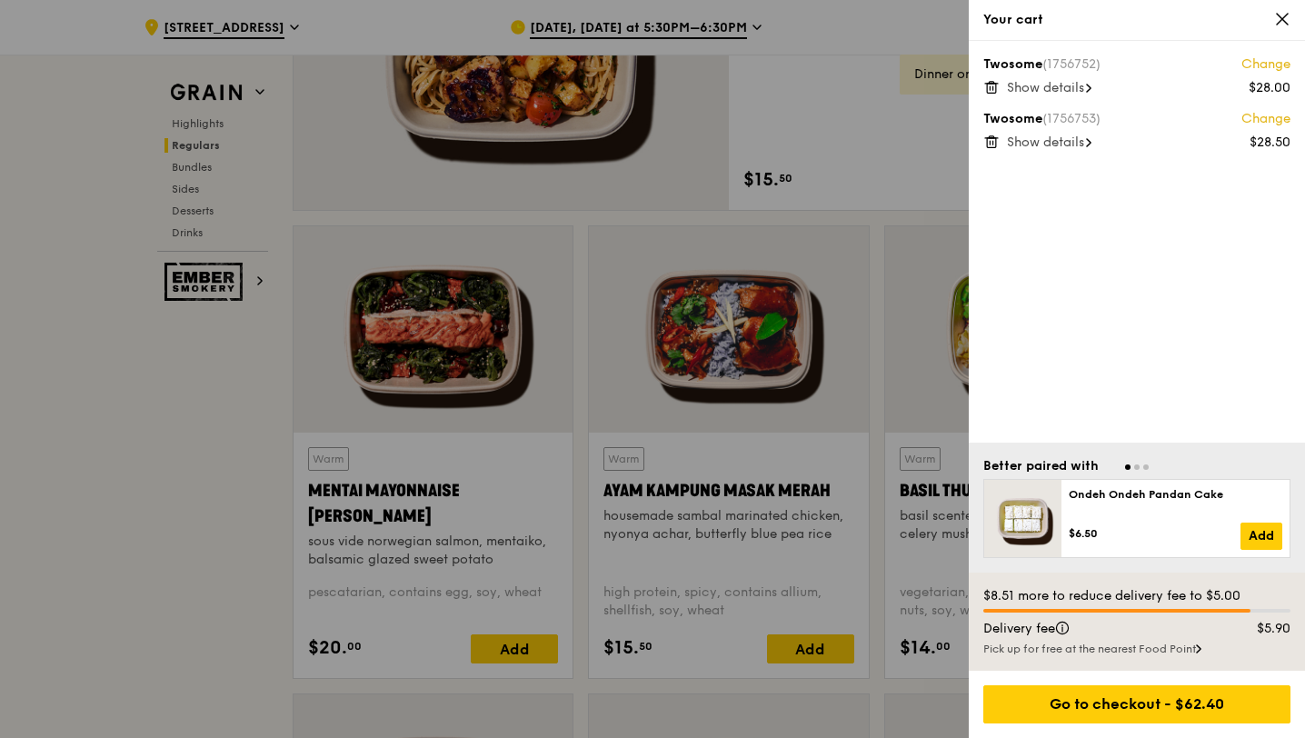
click at [995, 84] on icon at bounding box center [991, 84] width 13 height 0
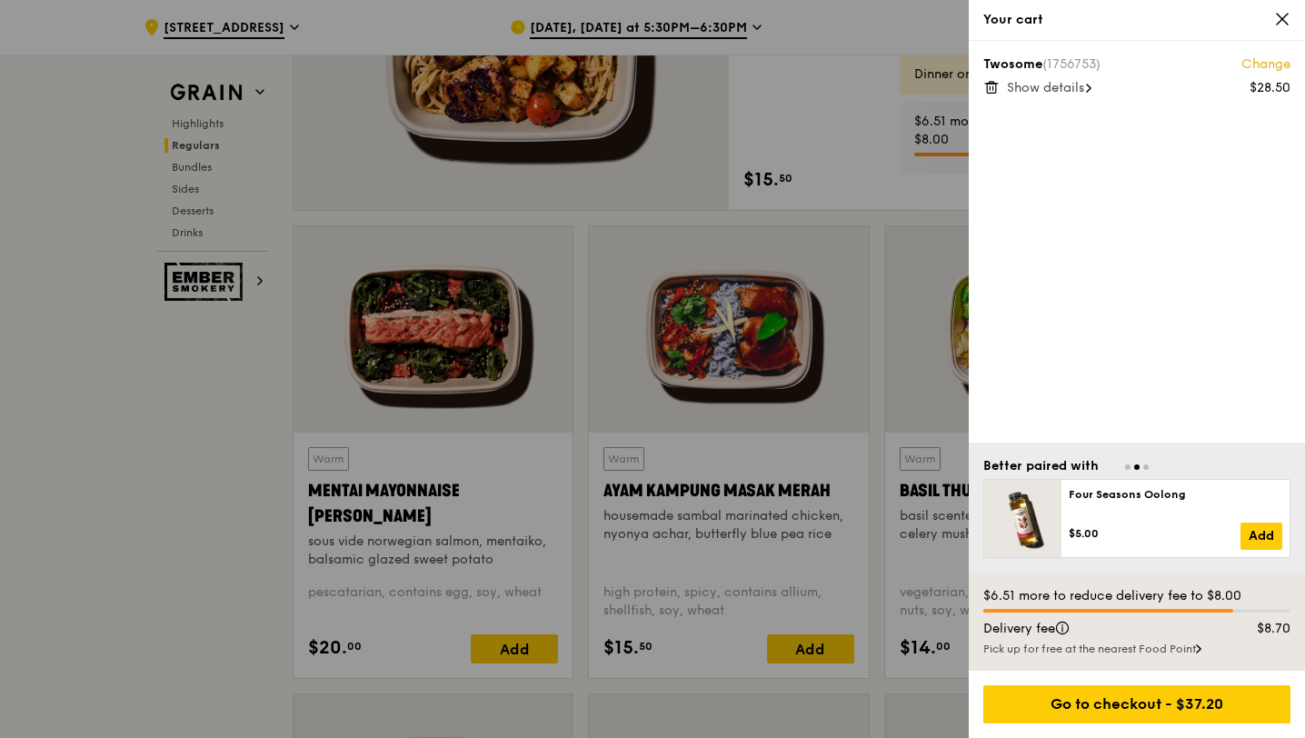
click at [994, 84] on icon at bounding box center [991, 84] width 13 height 0
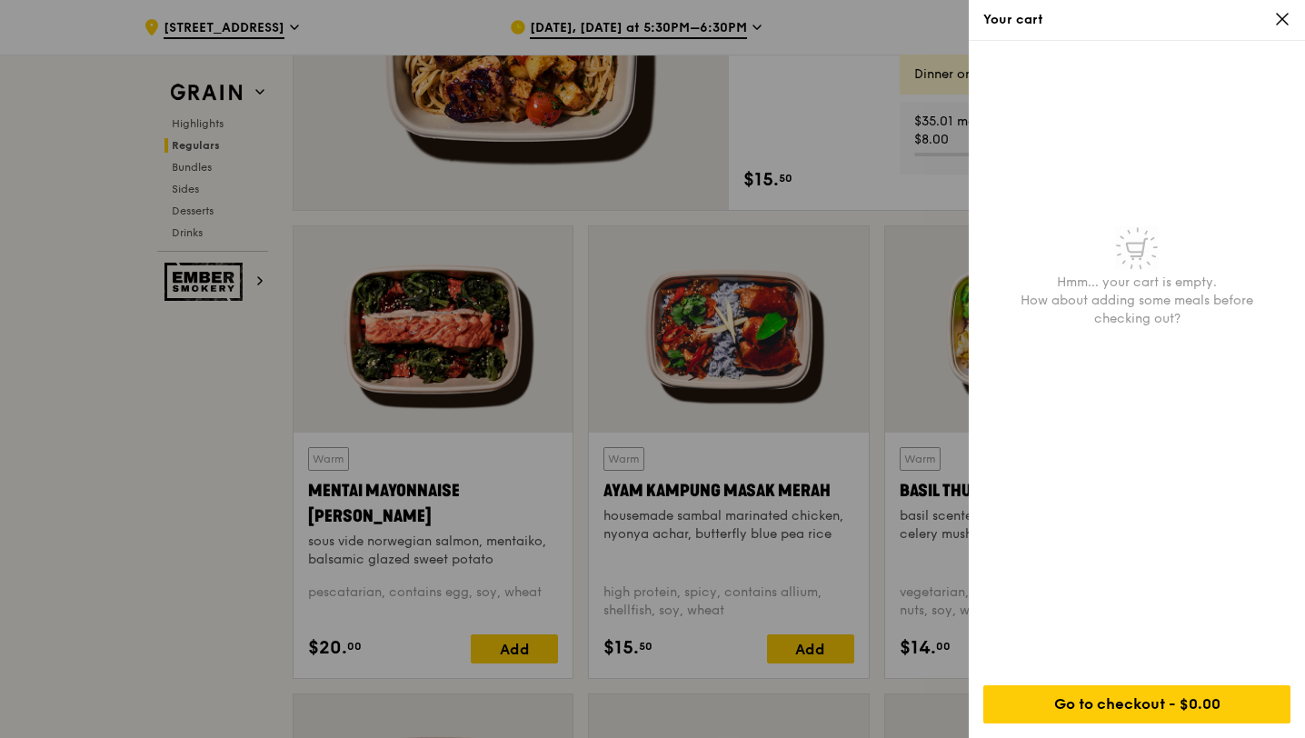
click at [636, 30] on div at bounding box center [652, 369] width 1305 height 738
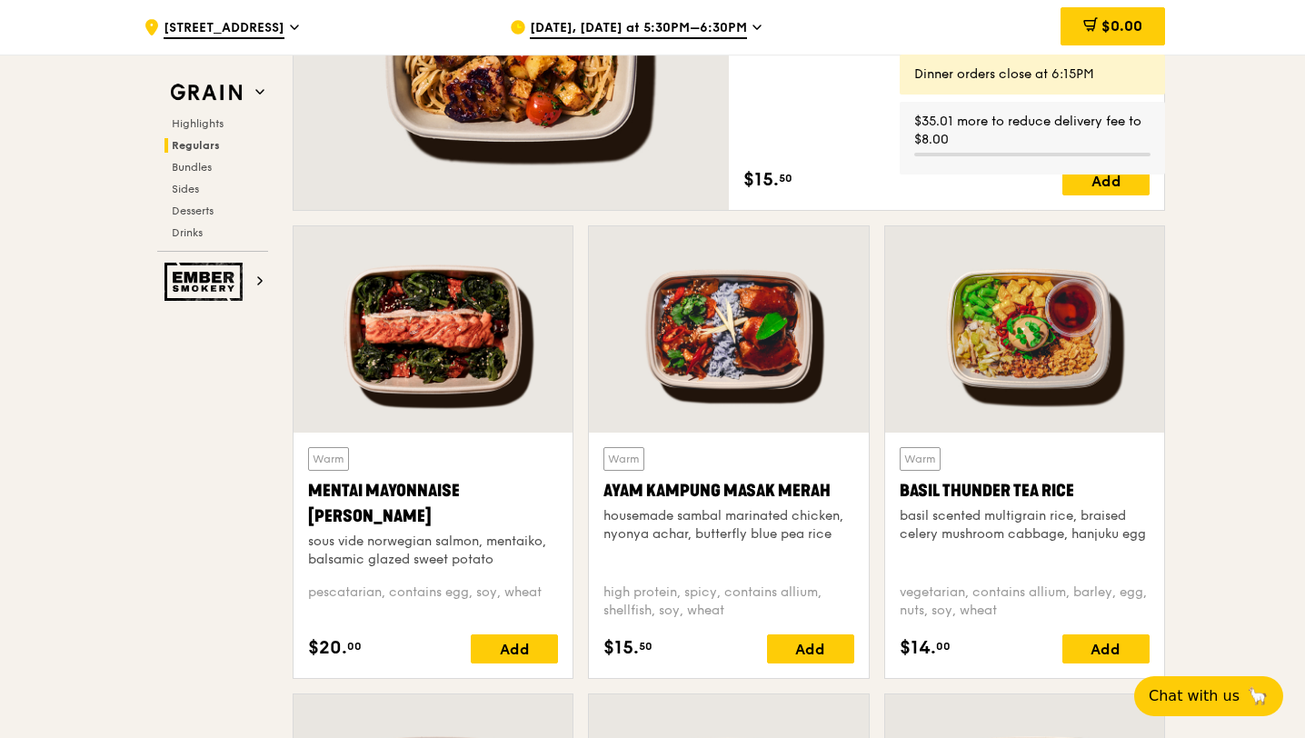
click at [718, 18] on div "[DATE], [DATE] at 5:30PM–6:30PM" at bounding box center [678, 27] width 337 height 55
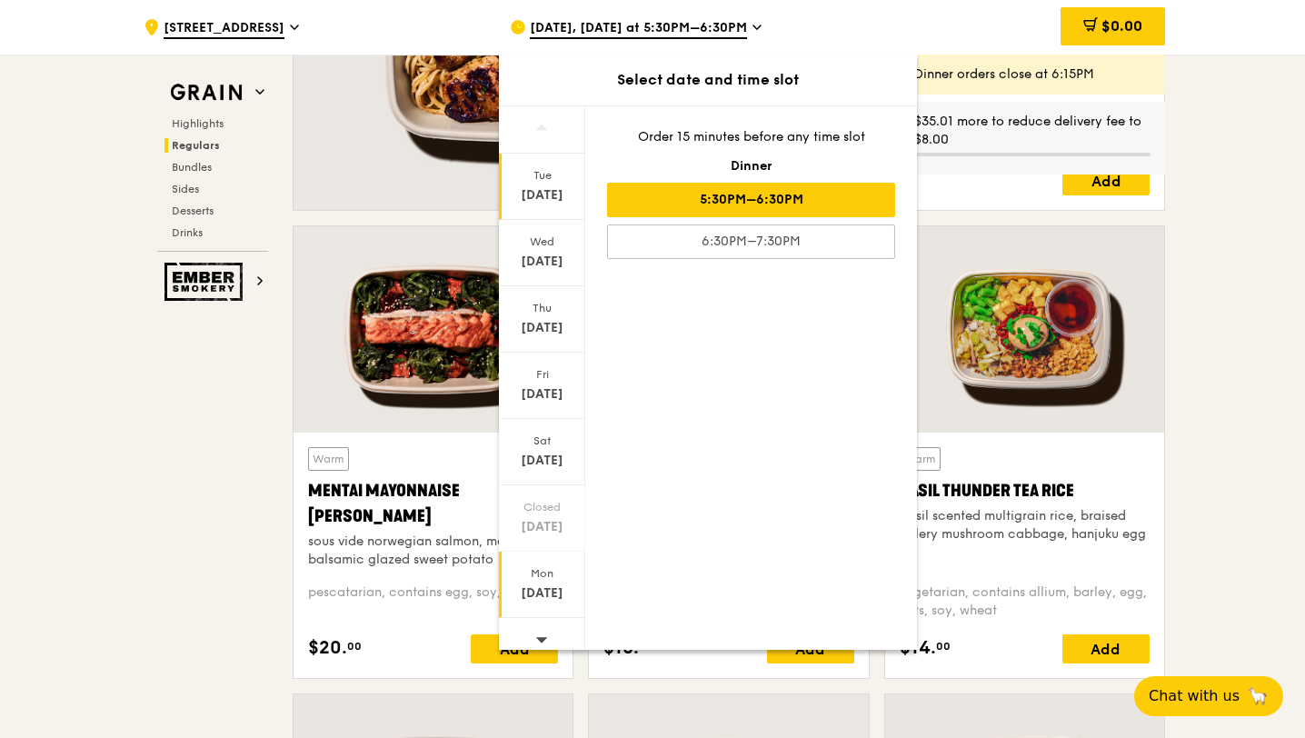
scroll to position [15, 0]
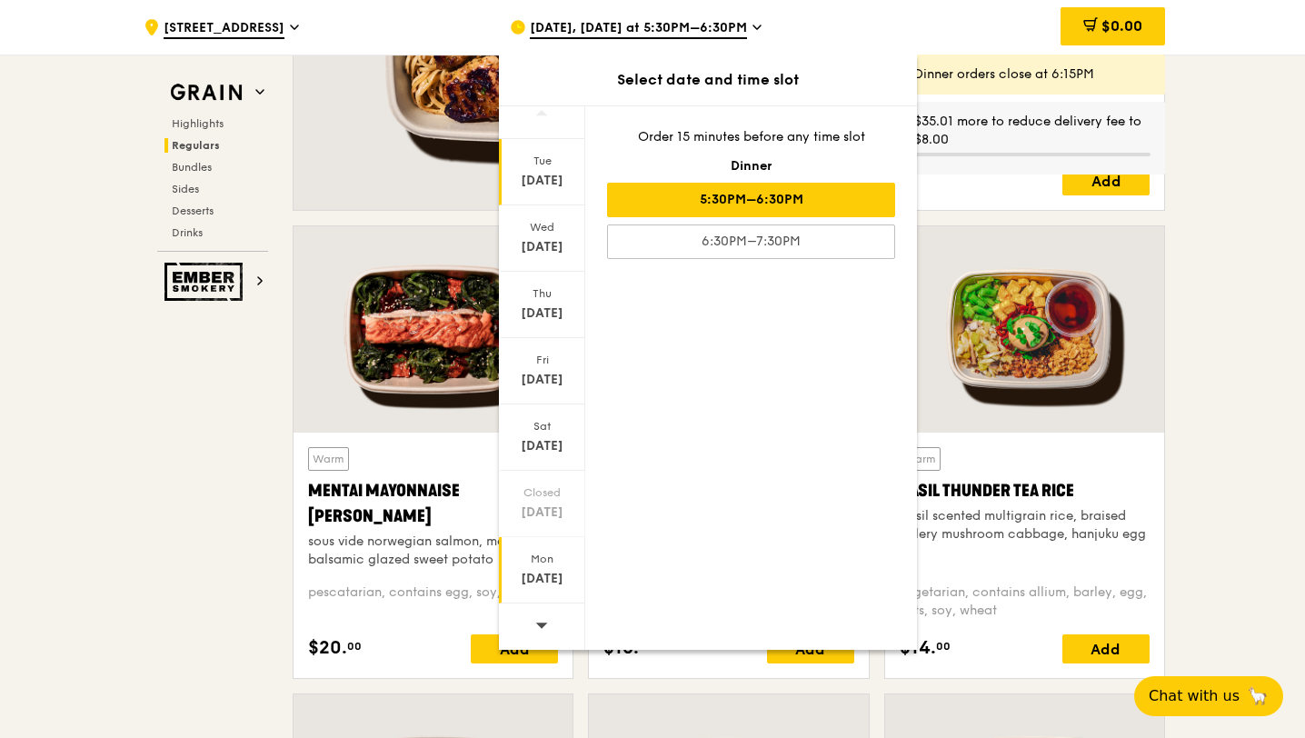
click at [547, 574] on div "[DATE]" at bounding box center [542, 579] width 81 height 18
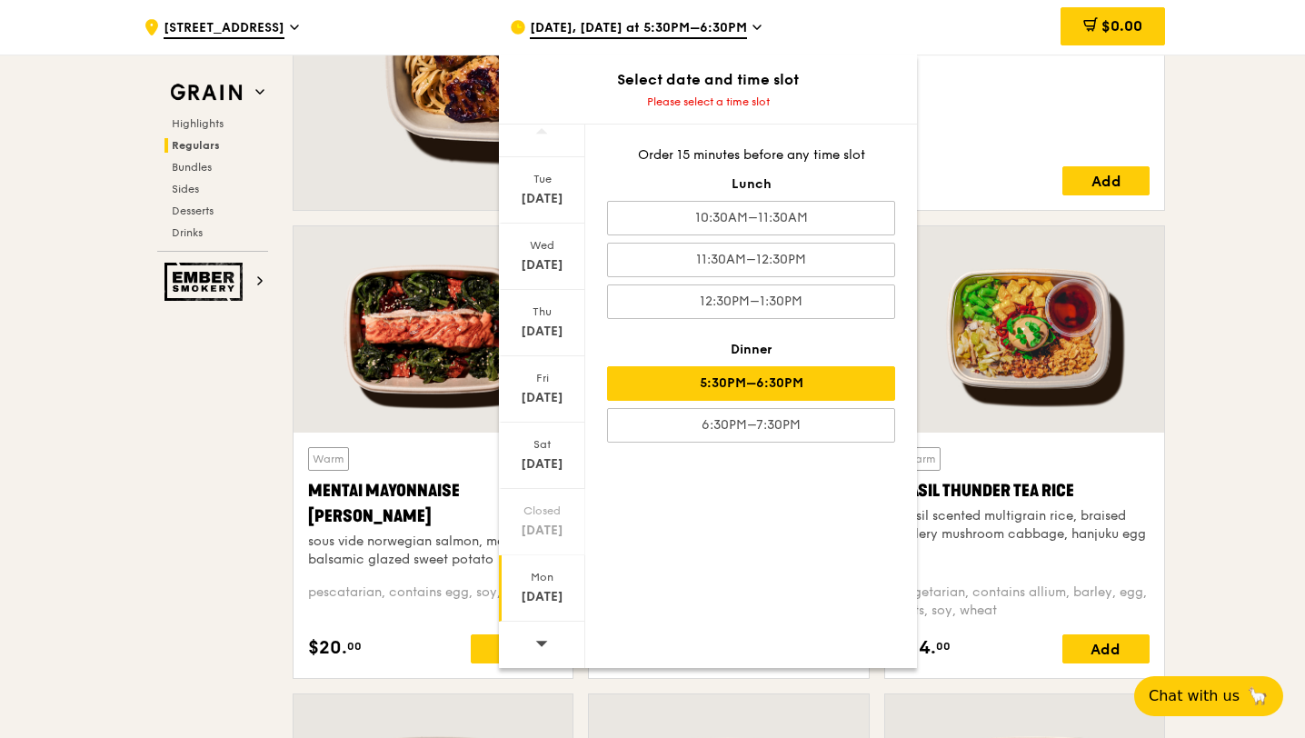
click at [783, 384] on div "5:30PM–6:30PM" at bounding box center [751, 383] width 288 height 35
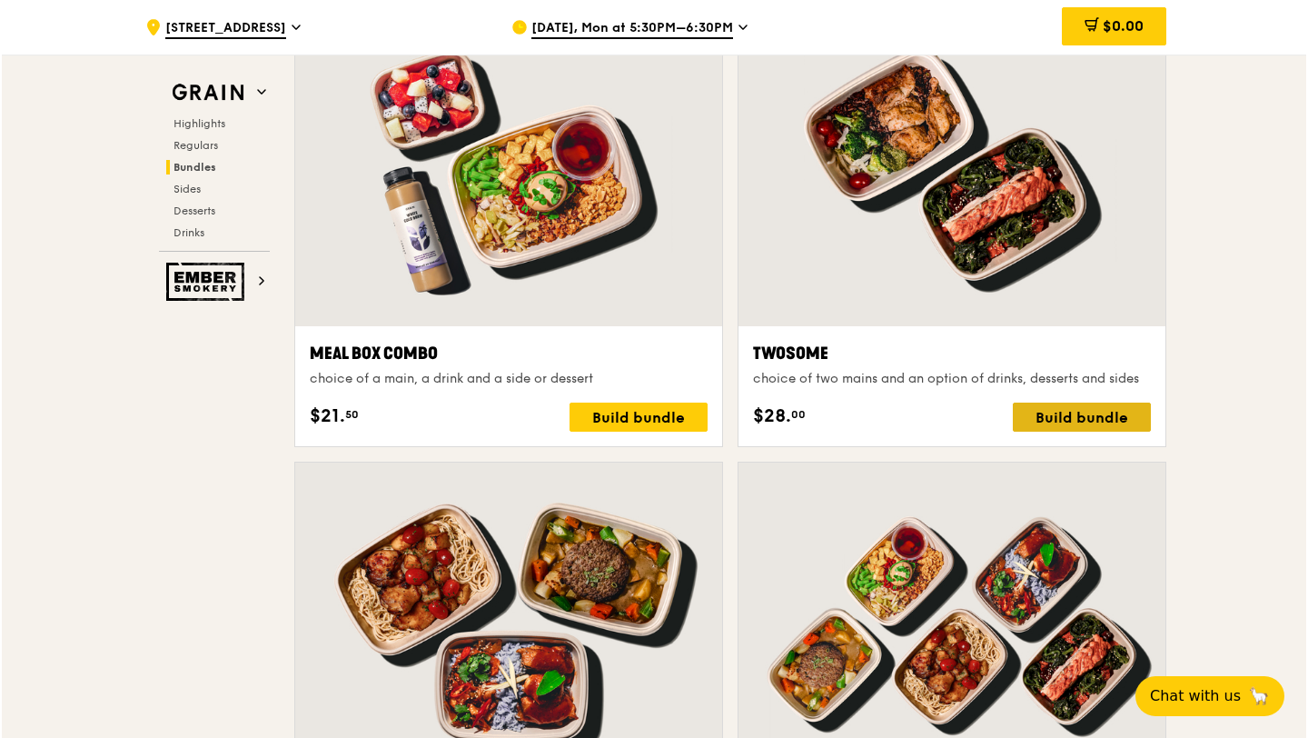
scroll to position [2762, 0]
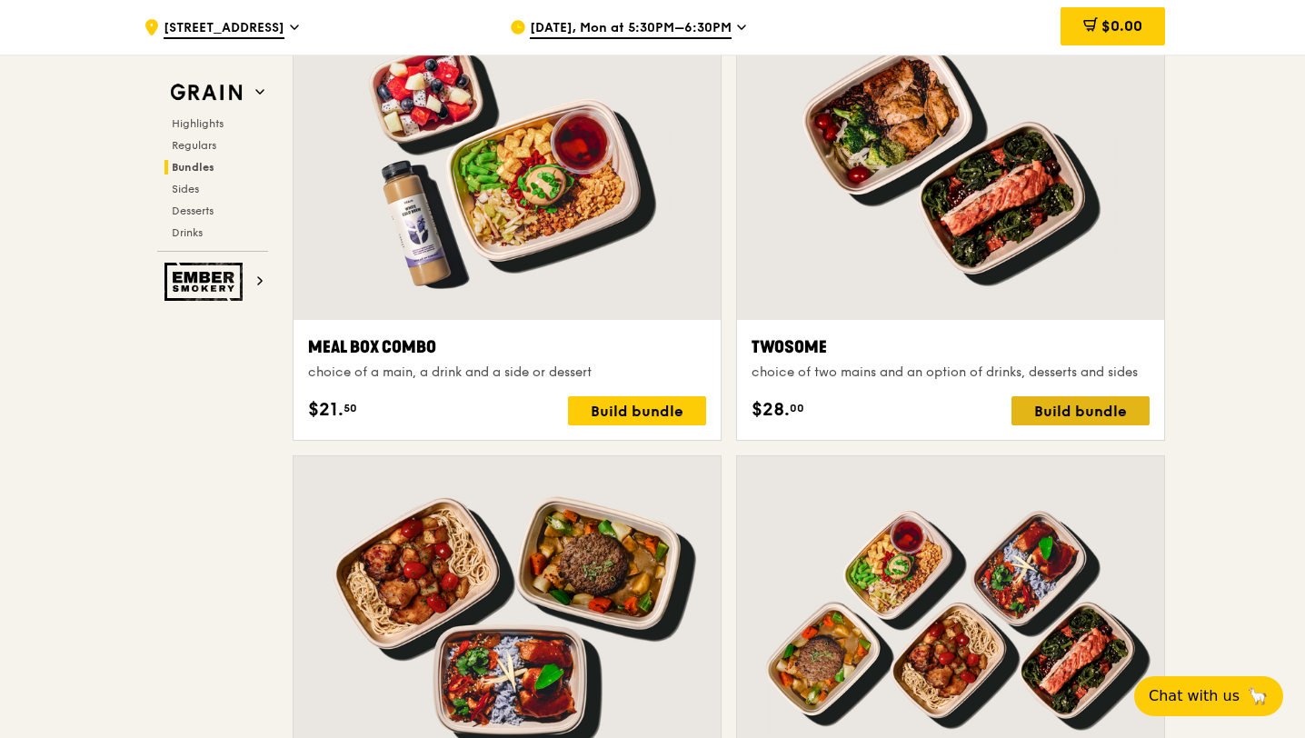
click at [1081, 397] on div "Build bundle" at bounding box center [1080, 410] width 138 height 29
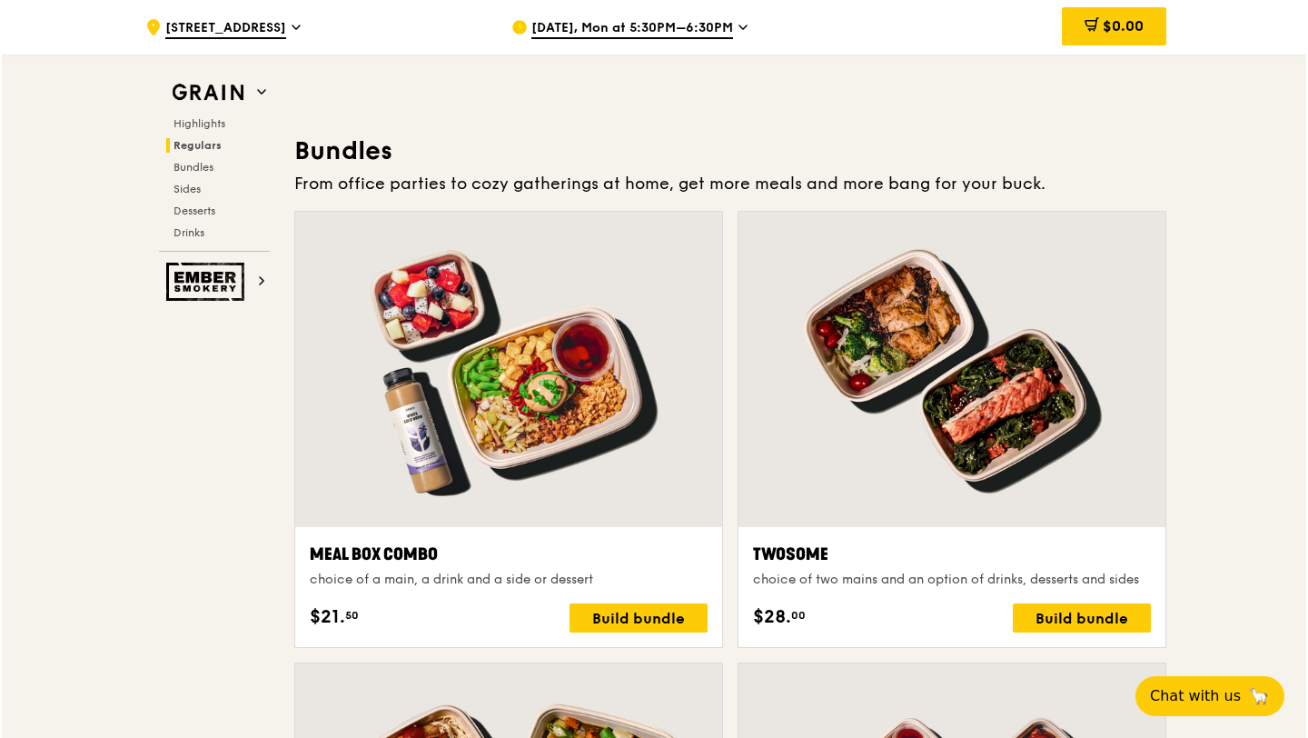
scroll to position [2668, 0]
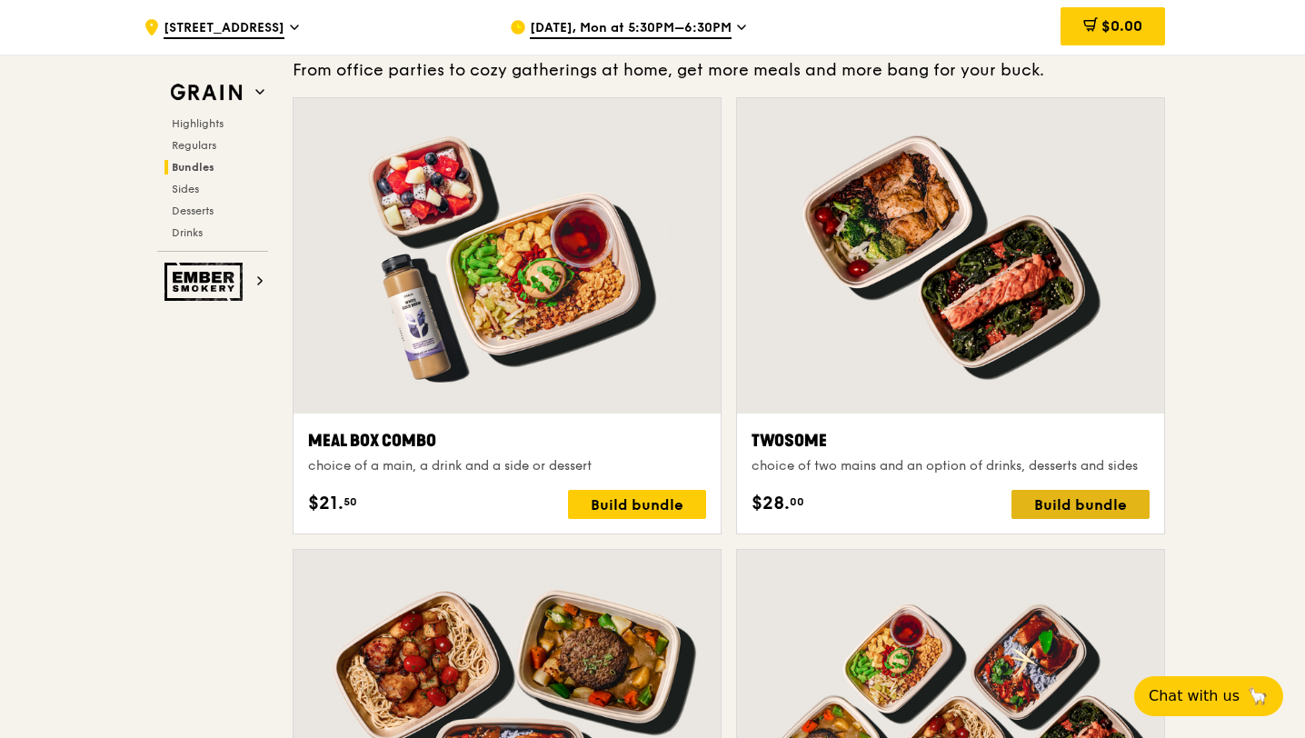
click at [1063, 497] on div "Build bundle" at bounding box center [1080, 504] width 138 height 29
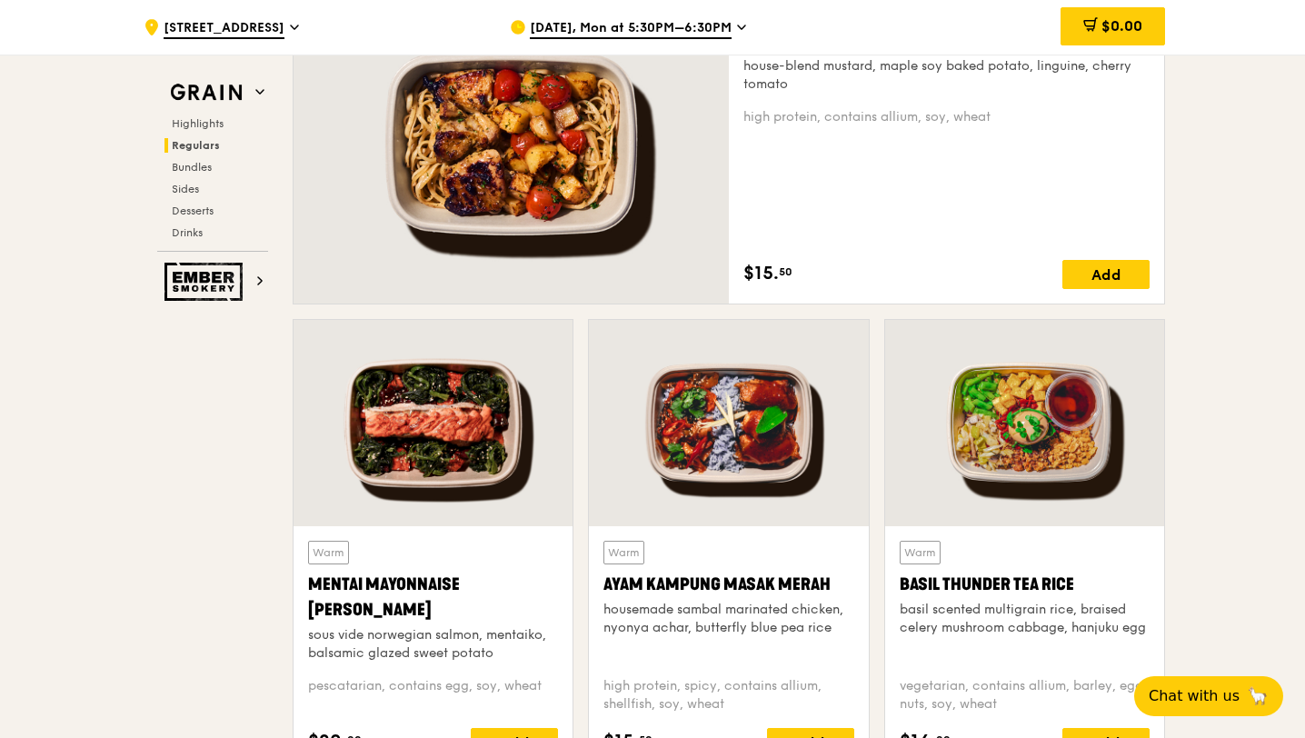
scroll to position [1085, 0]
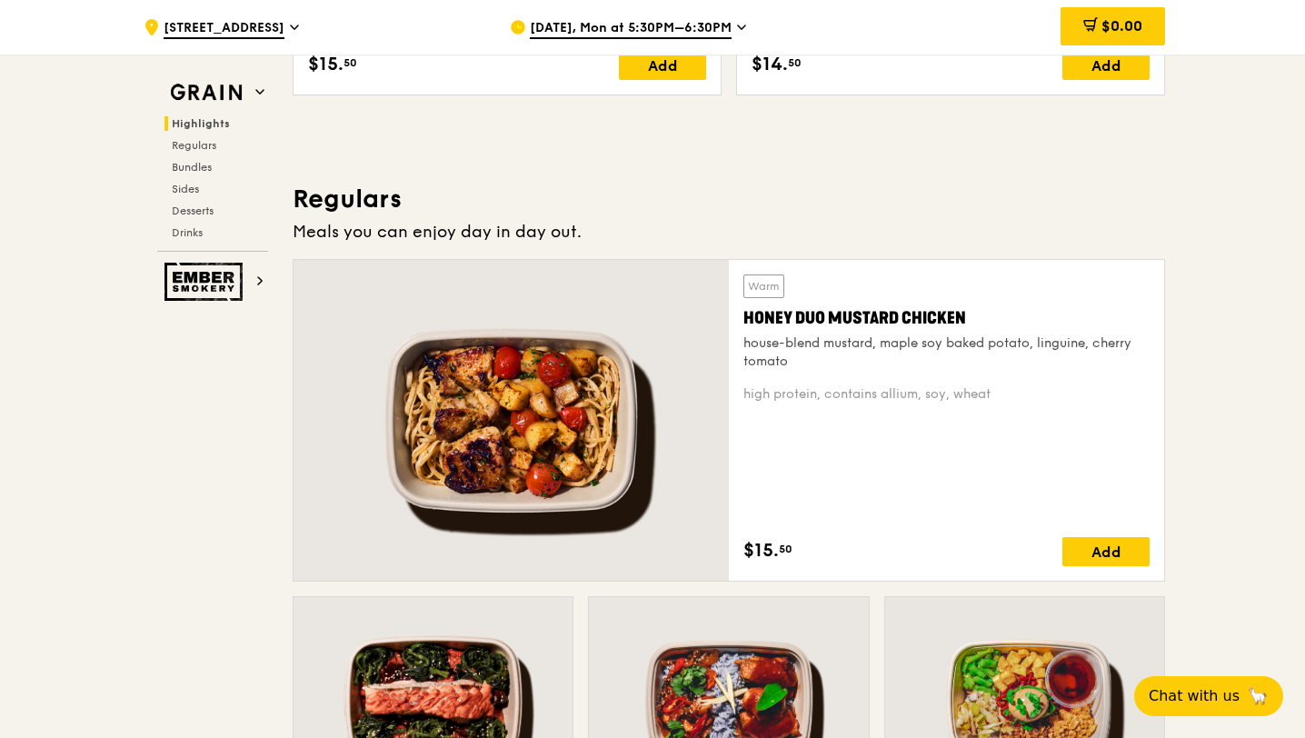
click at [937, 316] on div "Honey Duo Mustard Chicken" at bounding box center [946, 317] width 406 height 25
click at [973, 428] on div "Warm Honey Duo Mustard Chicken house-blend mustard, maple soy baked potato, lin…" at bounding box center [946, 420] width 406 height 292
click at [1091, 551] on div "Add" at bounding box center [1105, 551] width 87 height 29
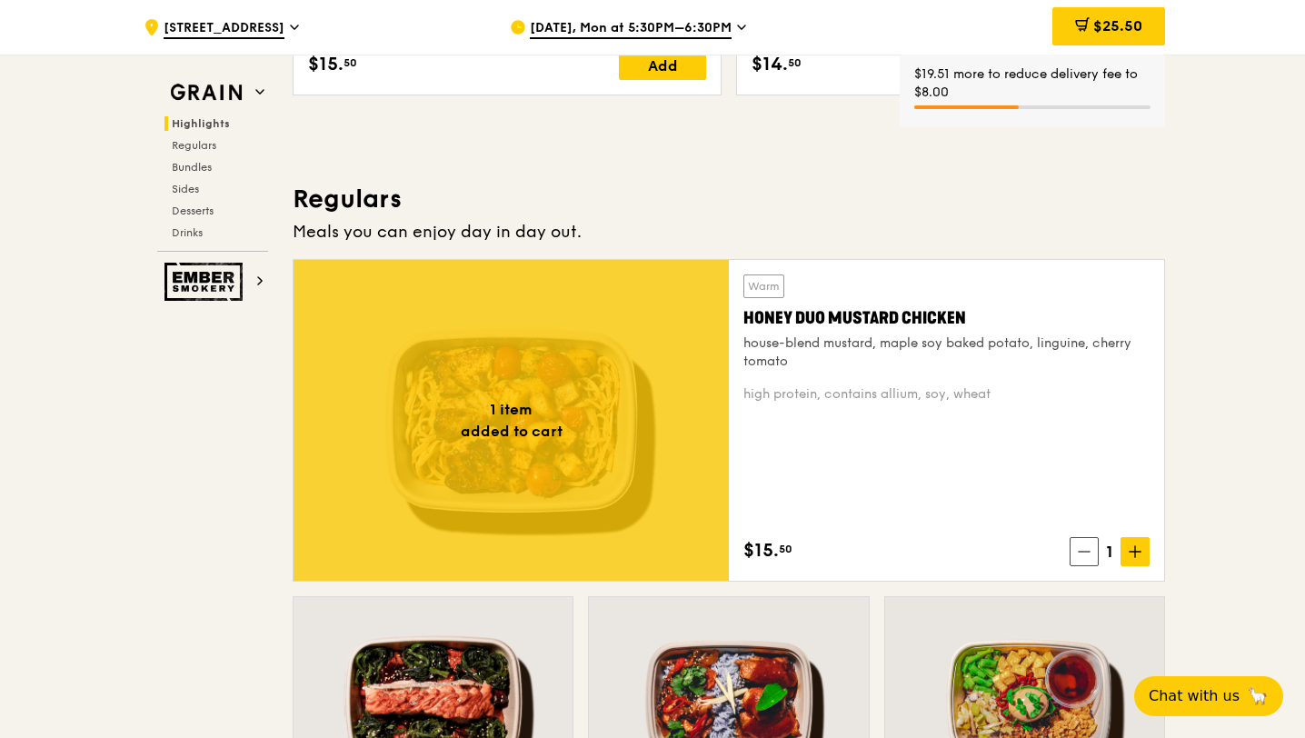
click at [1053, 77] on div "$19.51 more to reduce delivery fee to $8.00" at bounding box center [1032, 83] width 236 height 36
click at [1075, 35] on span at bounding box center [1082, 27] width 15 height 20
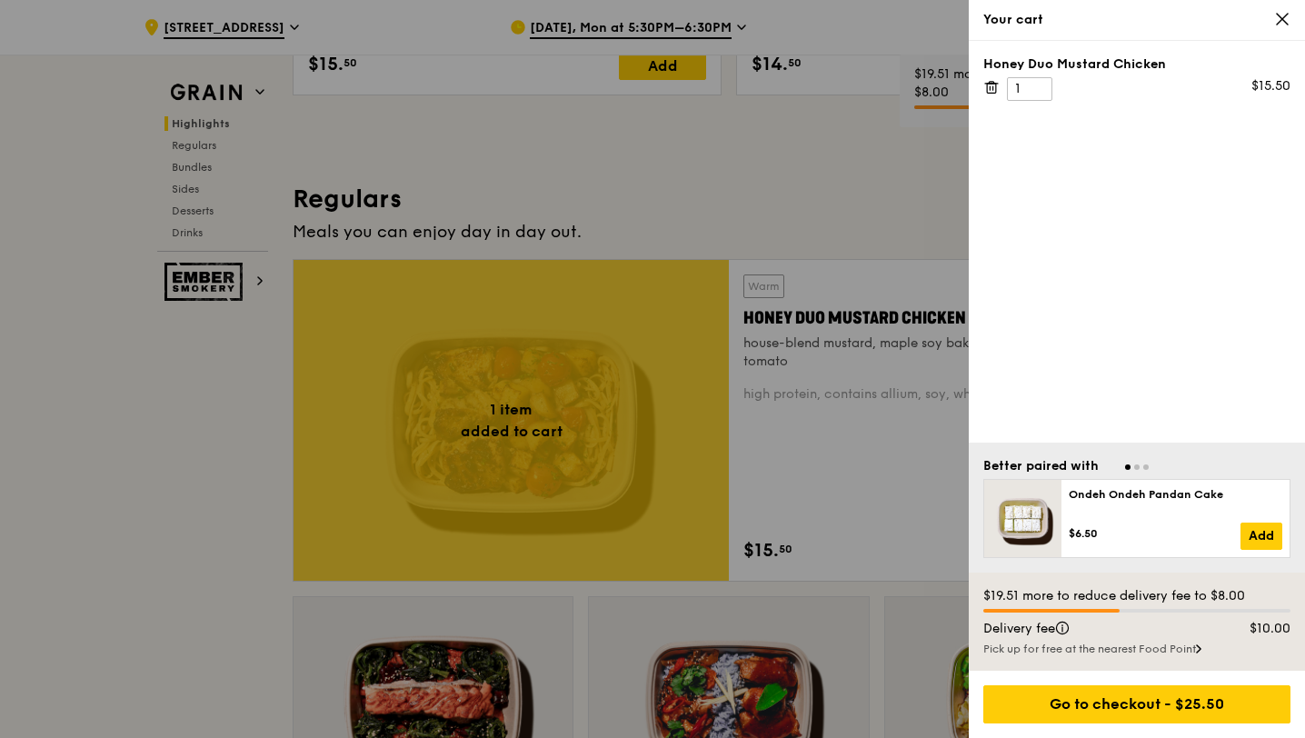
click at [1104, 64] on div "Honey Duo Mustard Chicken" at bounding box center [1136, 64] width 307 height 18
click at [976, 87] on div "Honey Duo Mustard Chicken 1 $15.50" at bounding box center [1137, 242] width 336 height 402
click at [985, 85] on icon at bounding box center [991, 87] width 16 height 16
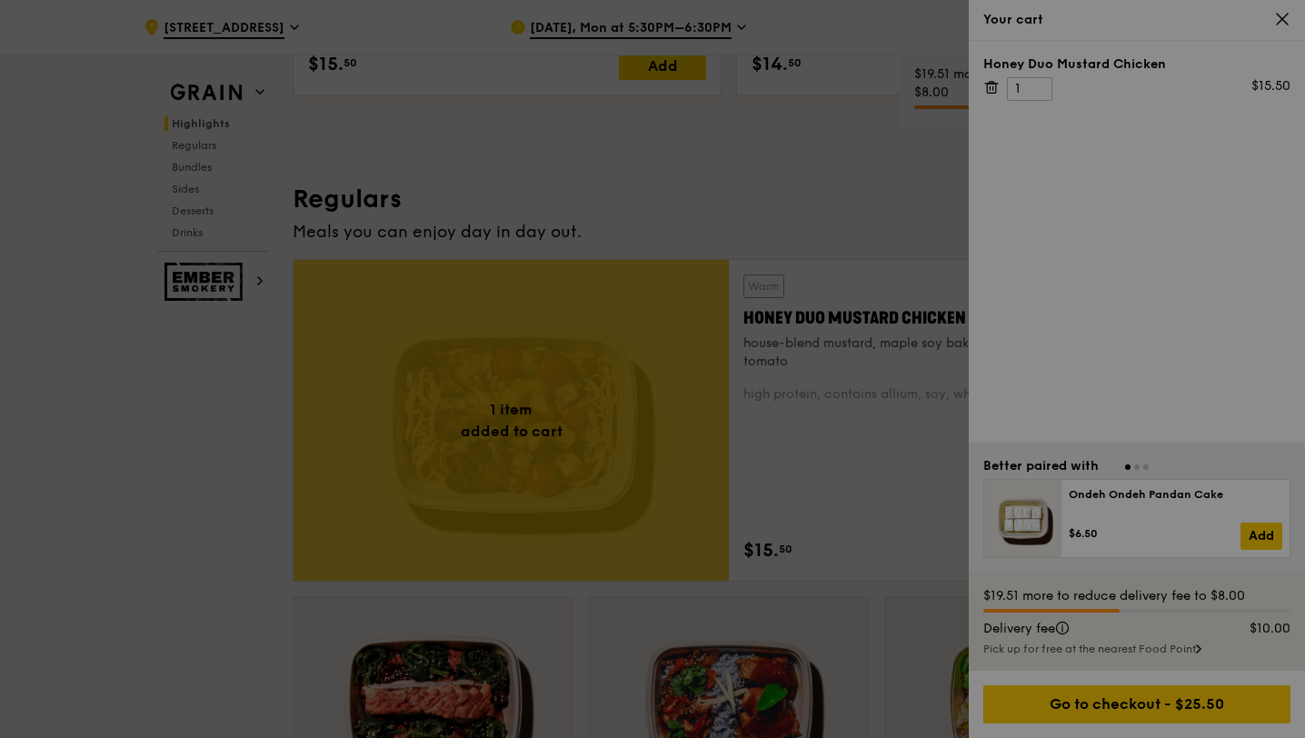
click at [841, 169] on div at bounding box center [652, 369] width 1305 height 738
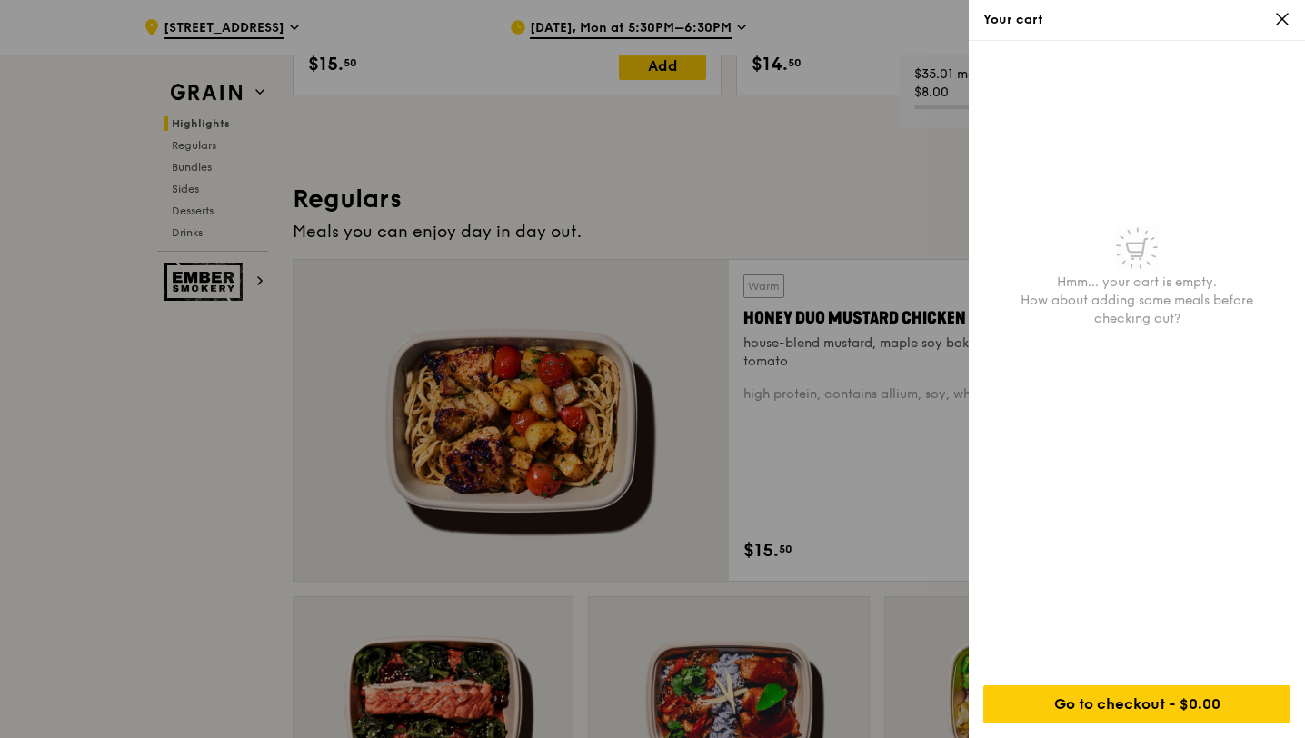
click at [883, 182] on div at bounding box center [652, 369] width 1305 height 738
